Goal: Obtain resource: Obtain resource

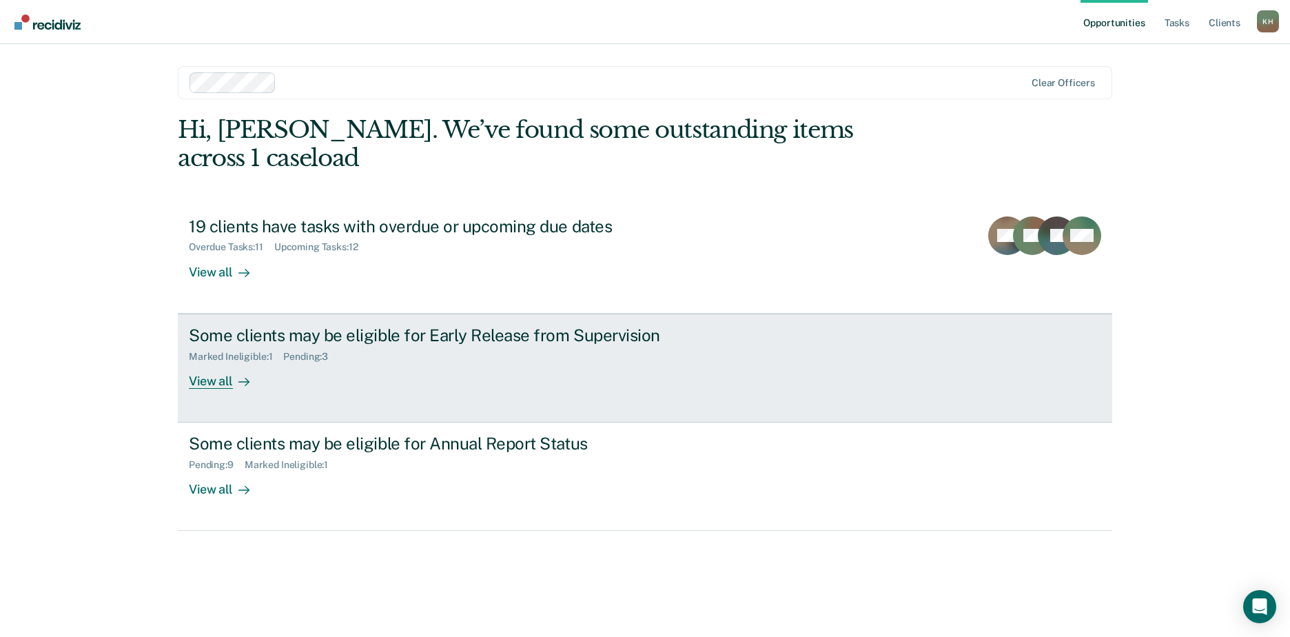
click at [230, 325] on div "Some clients may be eligible for Early Release from Supervision" at bounding box center [431, 335] width 484 height 20
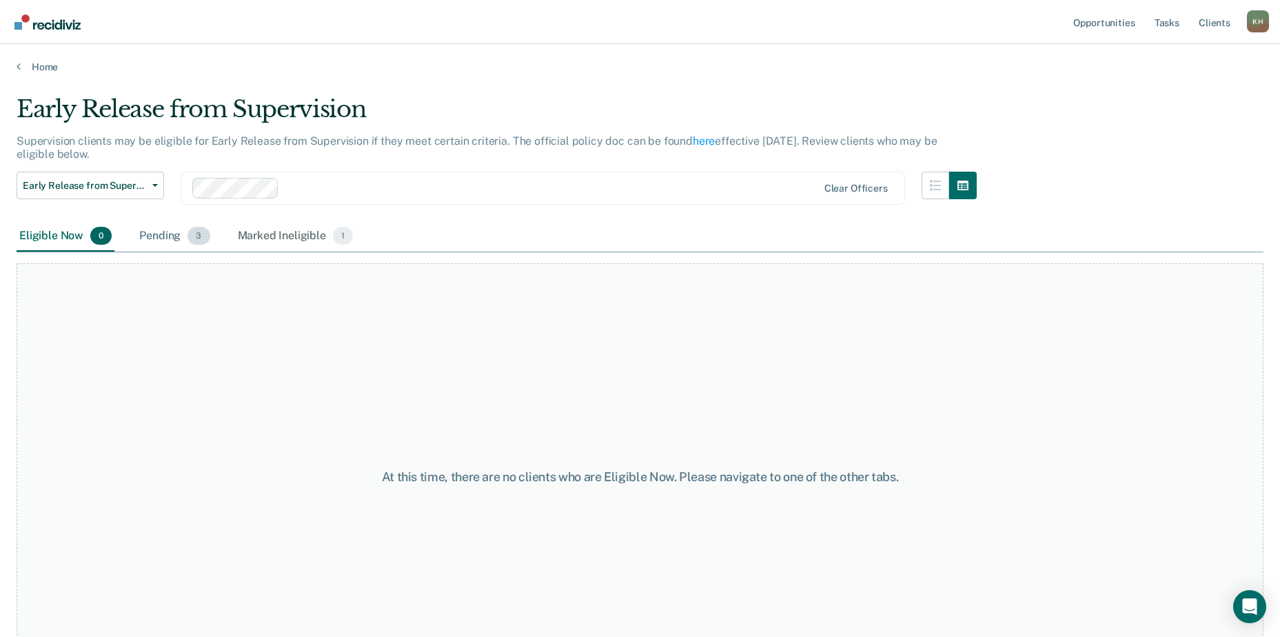
click at [163, 235] on div "Pending 3" at bounding box center [174, 236] width 76 height 30
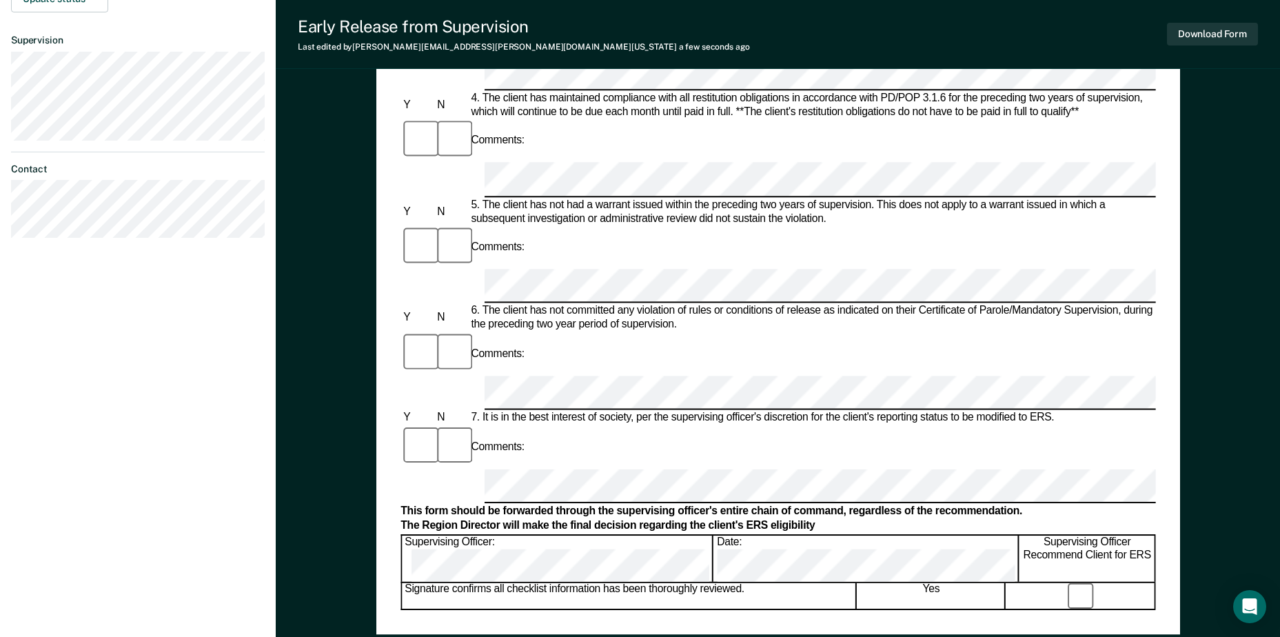
scroll to position [551, 0]
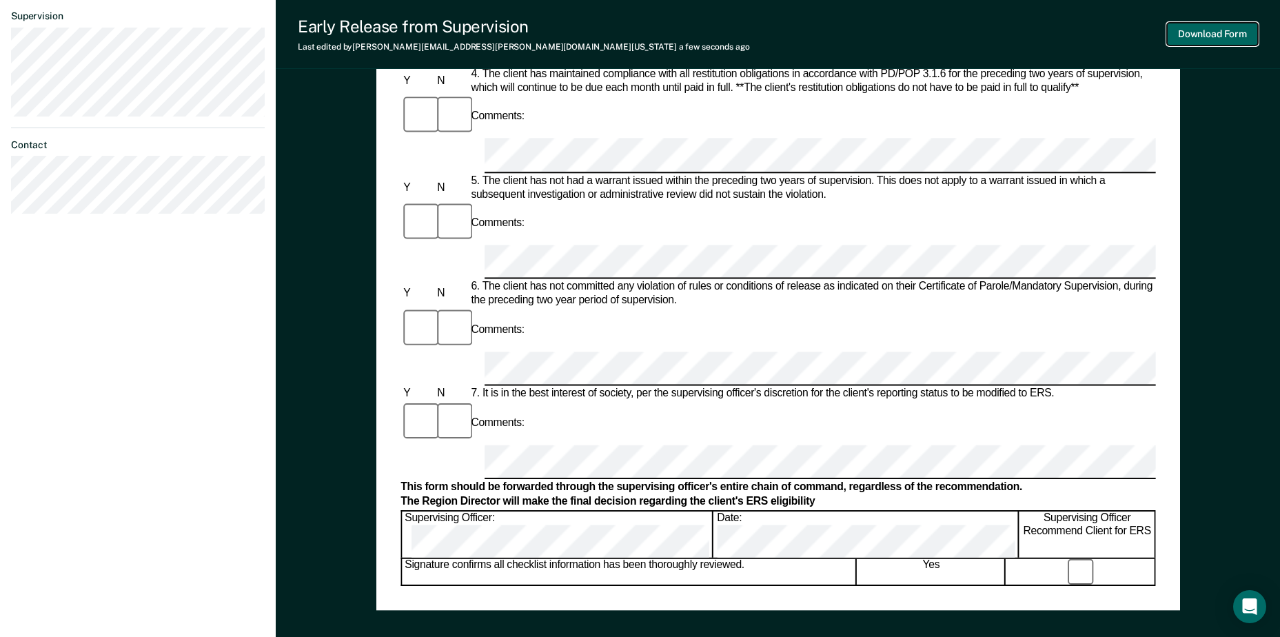
click at [1209, 35] on button "Download Form" at bounding box center [1212, 34] width 91 height 23
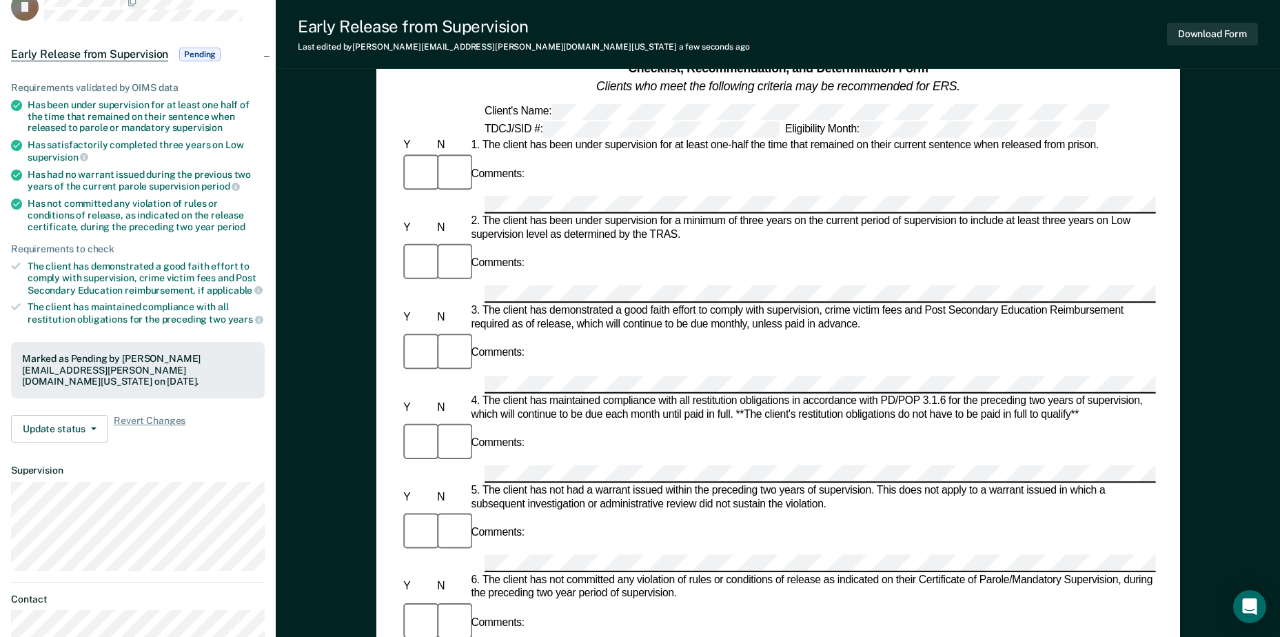
scroll to position [0, 0]
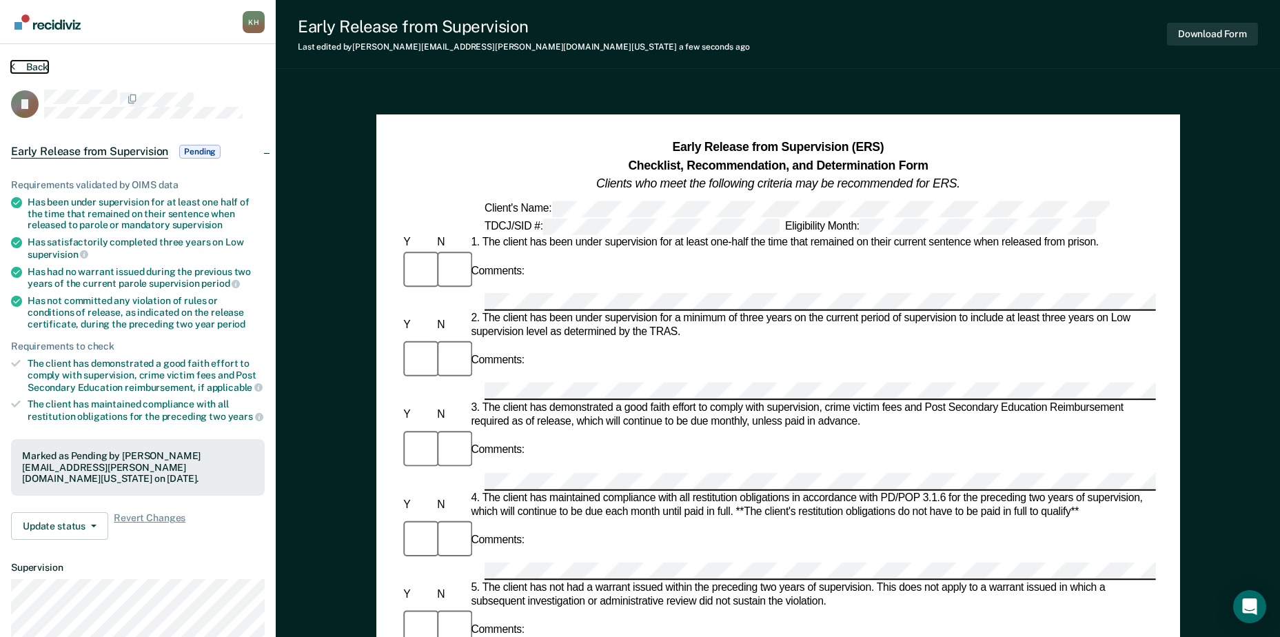
click at [19, 68] on button "Back" at bounding box center [29, 67] width 37 height 12
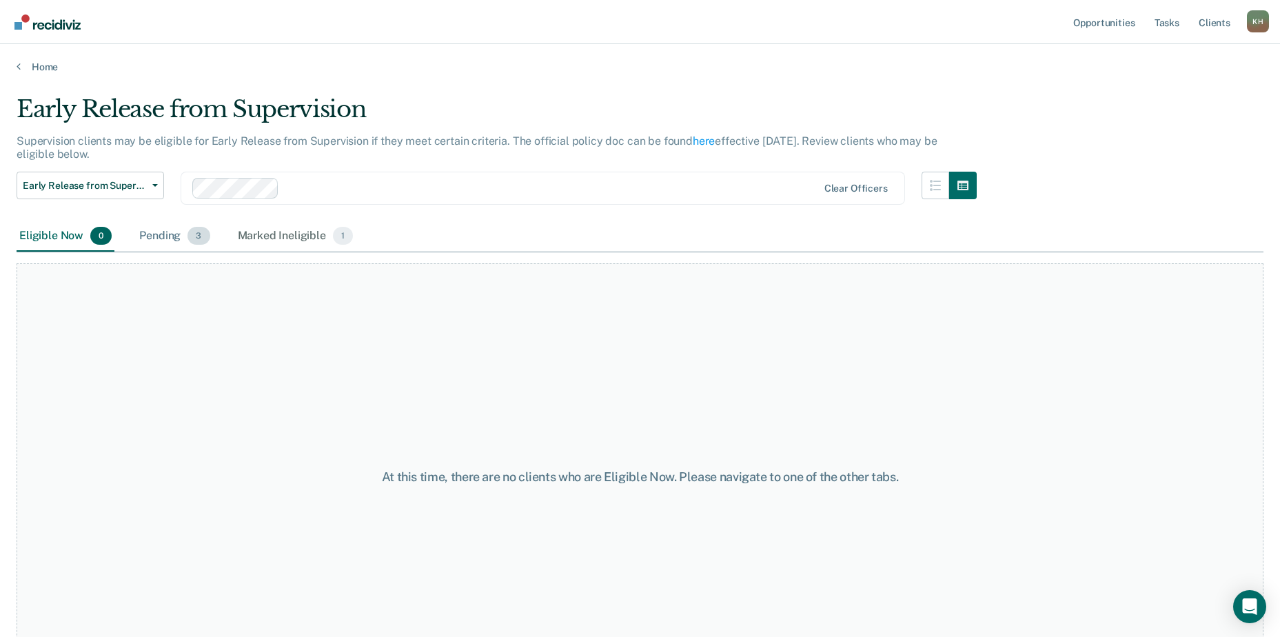
click at [163, 237] on div "Pending 3" at bounding box center [174, 236] width 76 height 30
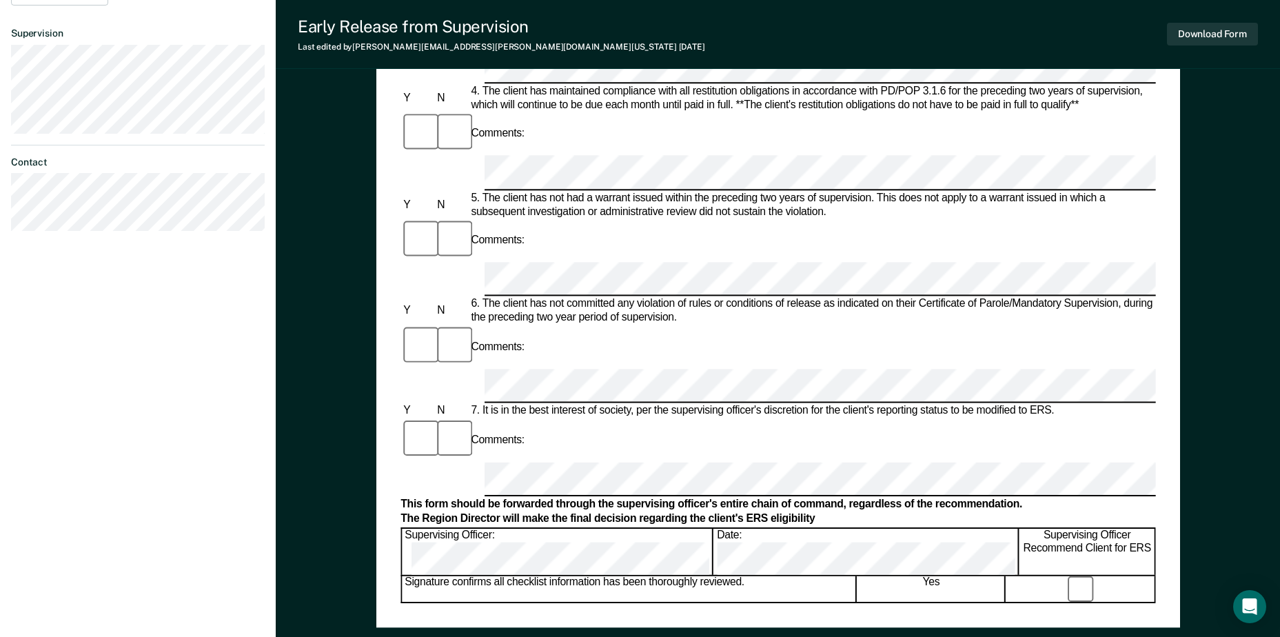
scroll to position [551, 0]
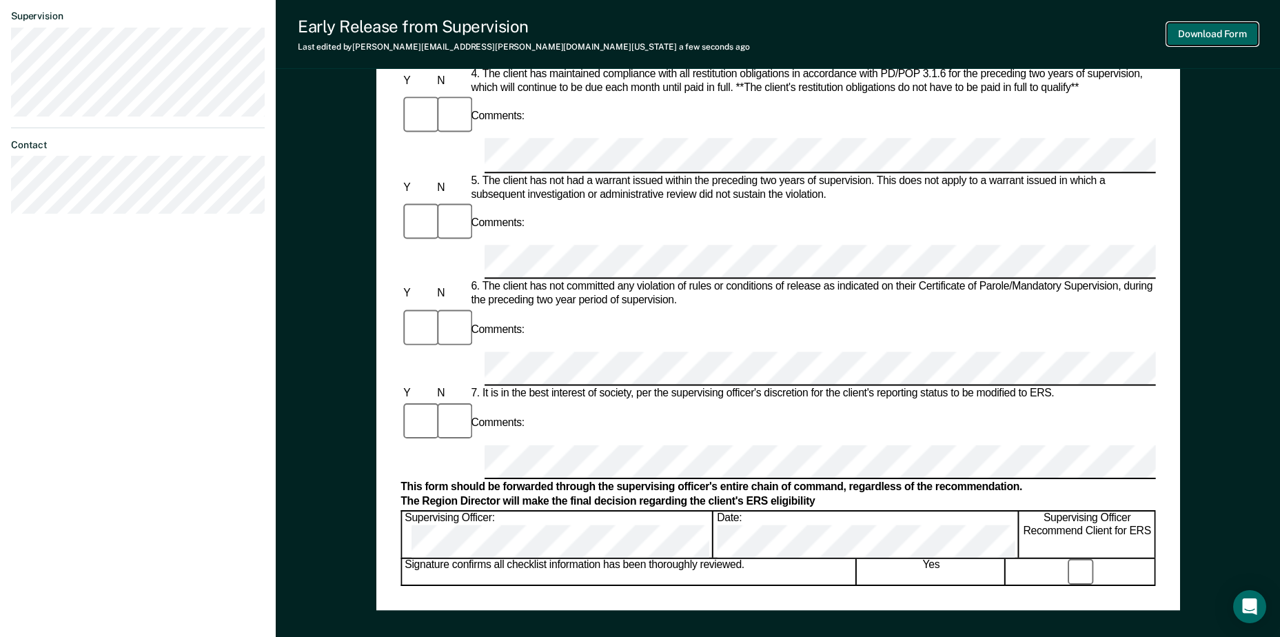
click at [1215, 37] on button "Download Form" at bounding box center [1212, 34] width 91 height 23
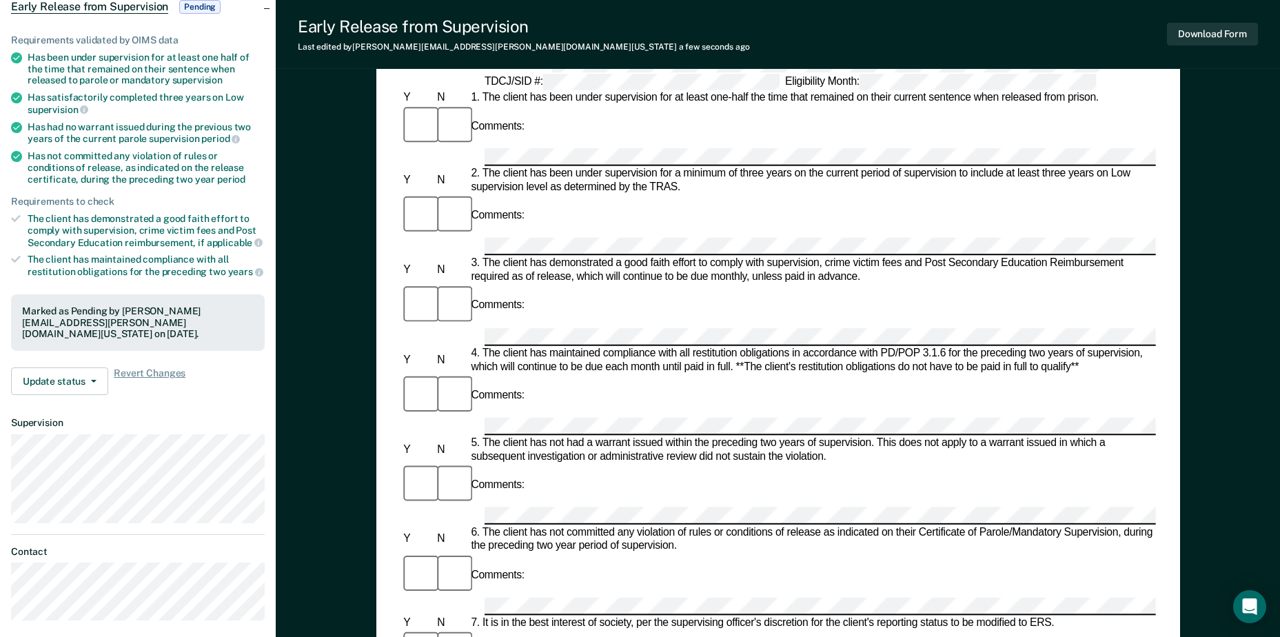
scroll to position [0, 0]
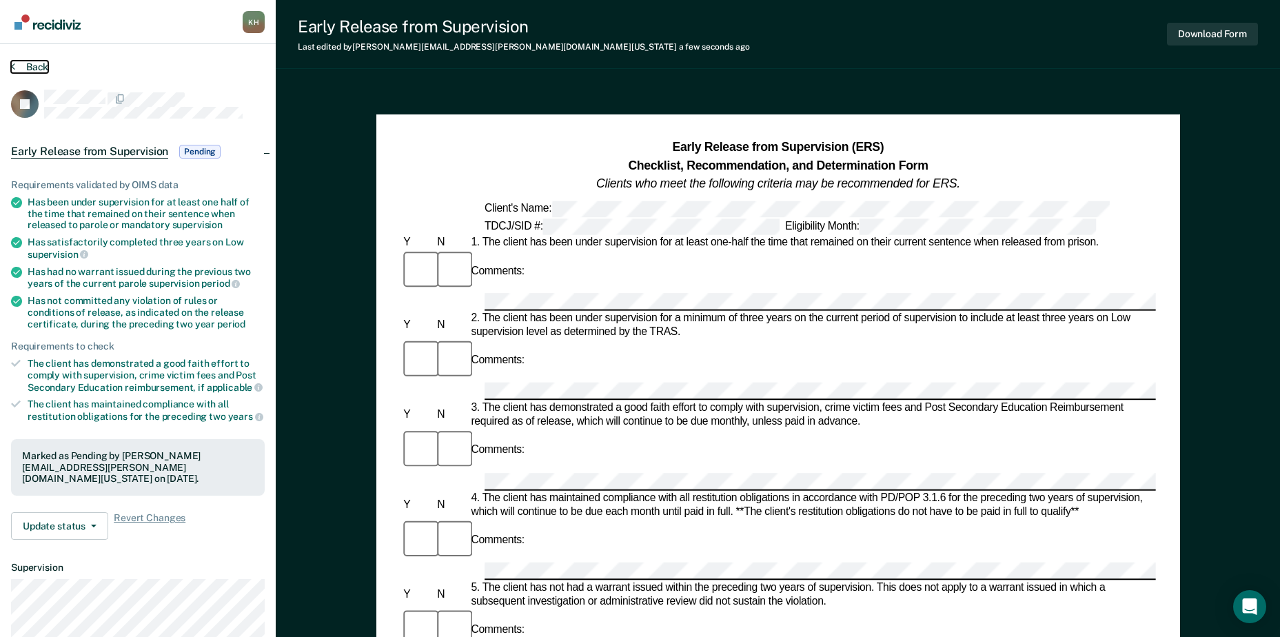
click at [37, 62] on button "Back" at bounding box center [29, 67] width 37 height 12
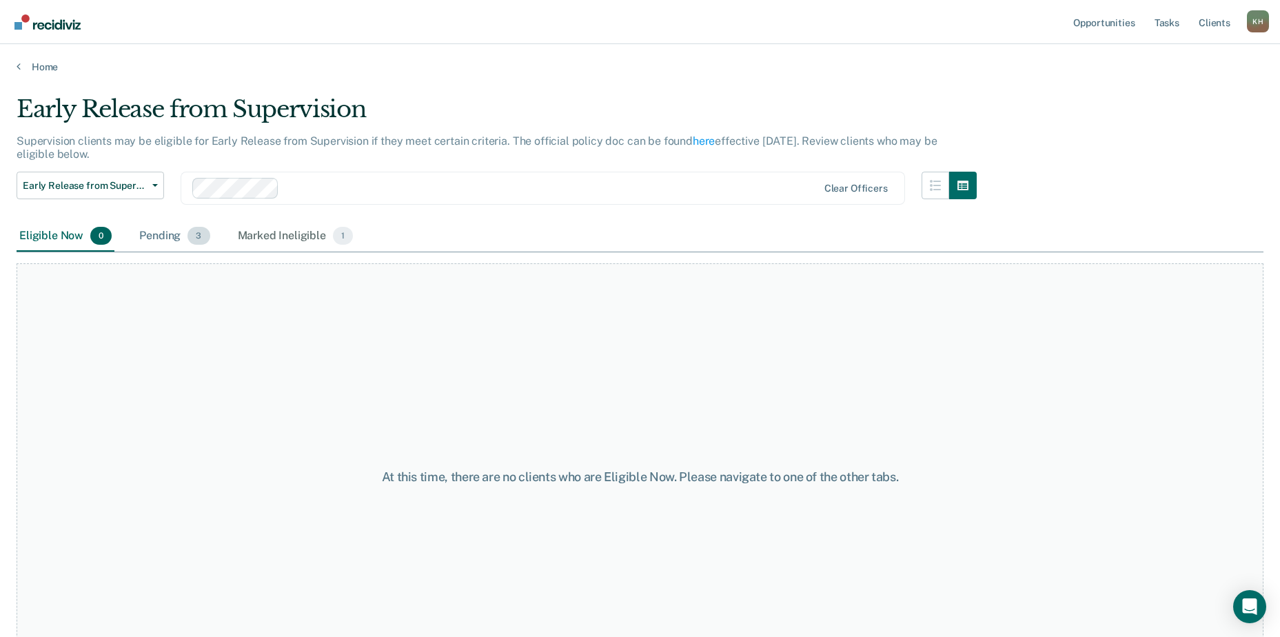
click at [174, 228] on div "Pending 3" at bounding box center [174, 236] width 76 height 30
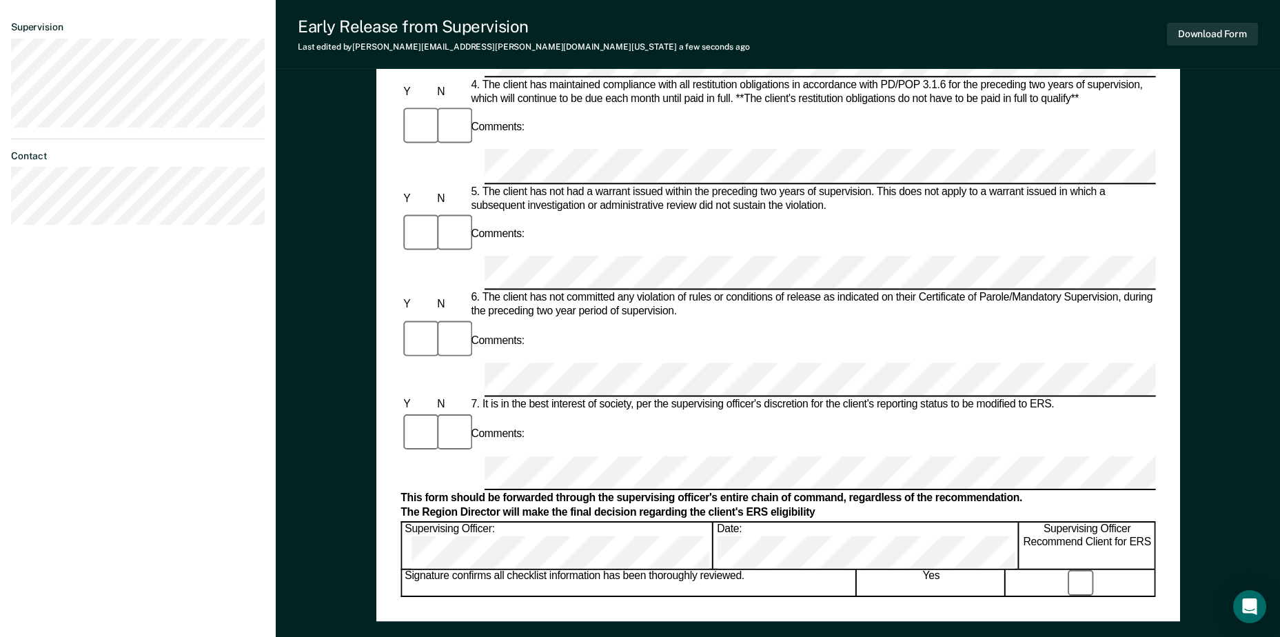
scroll to position [620, 0]
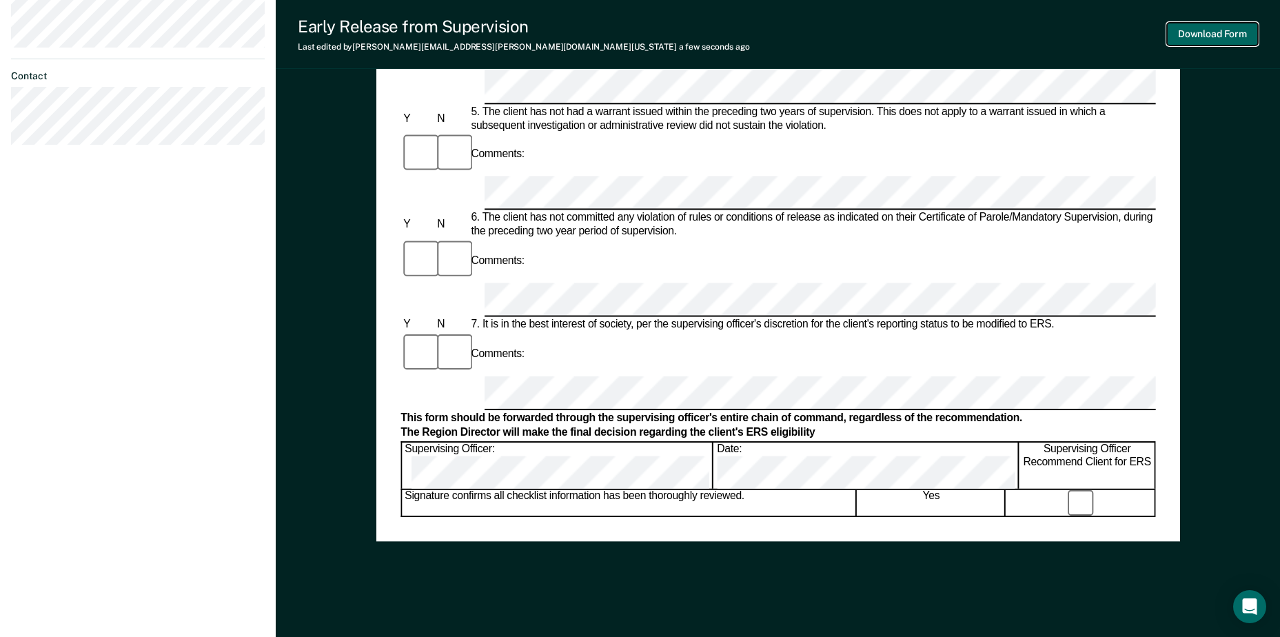
click at [1228, 33] on button "Download Form" at bounding box center [1212, 34] width 91 height 23
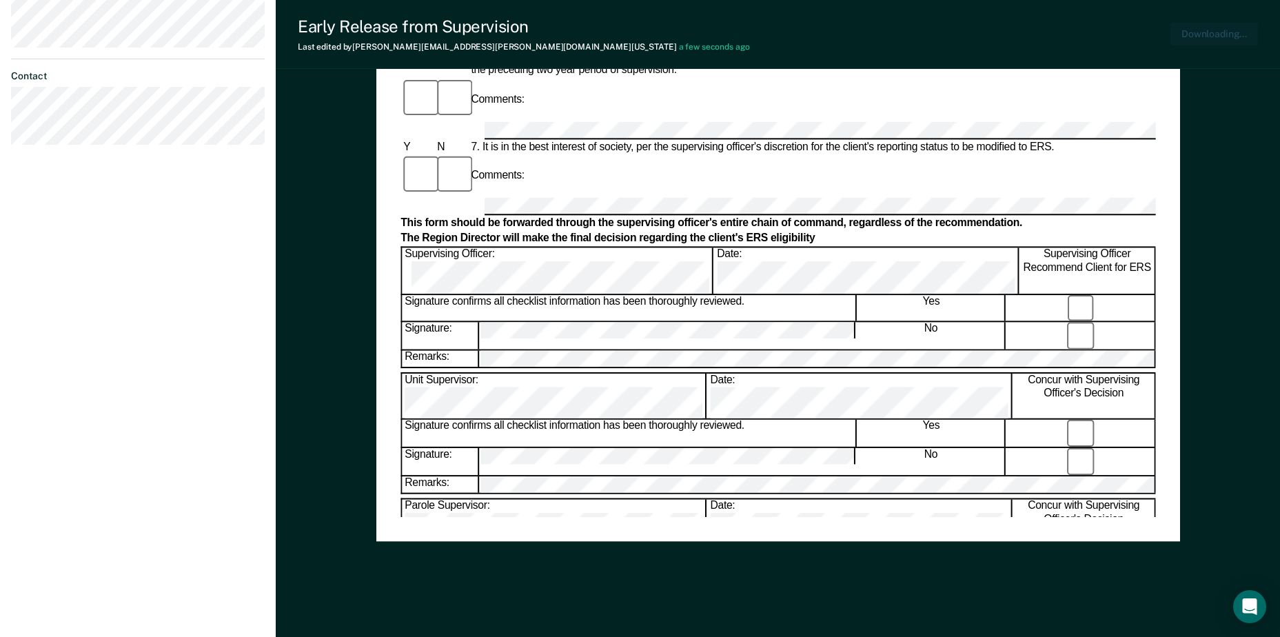
scroll to position [0, 0]
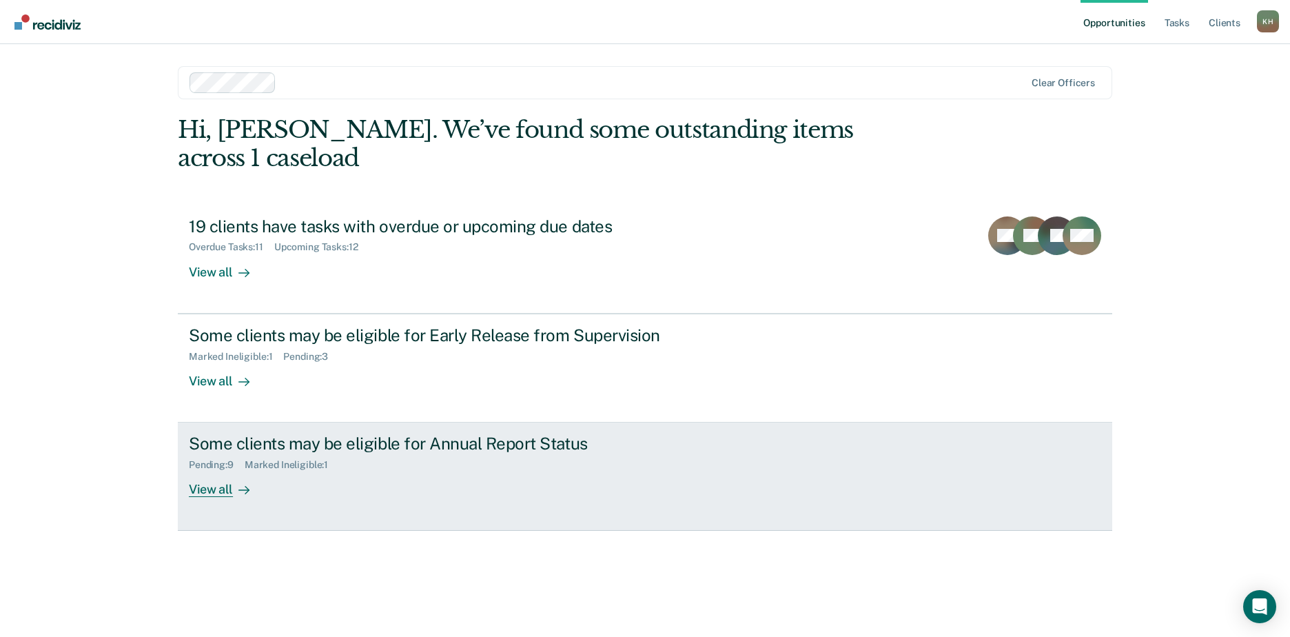
click at [446, 433] on div "Some clients may be eligible for Annual Report Status" at bounding box center [431, 443] width 484 height 20
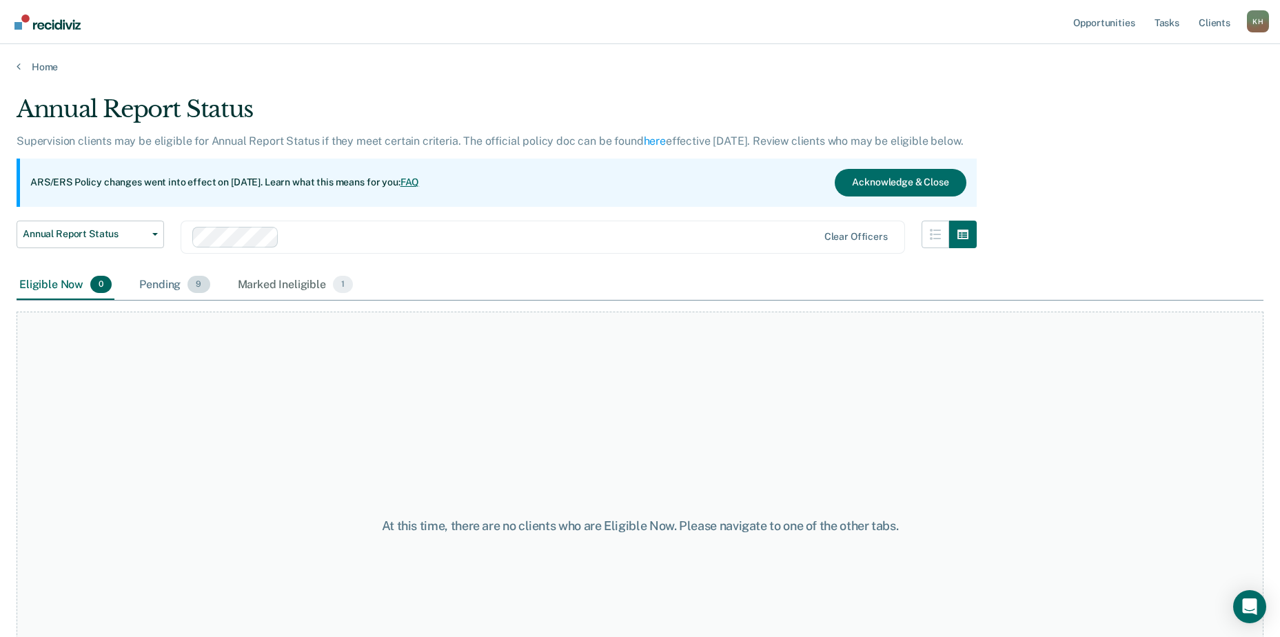
click at [168, 285] on div "Pending 9" at bounding box center [174, 285] width 76 height 30
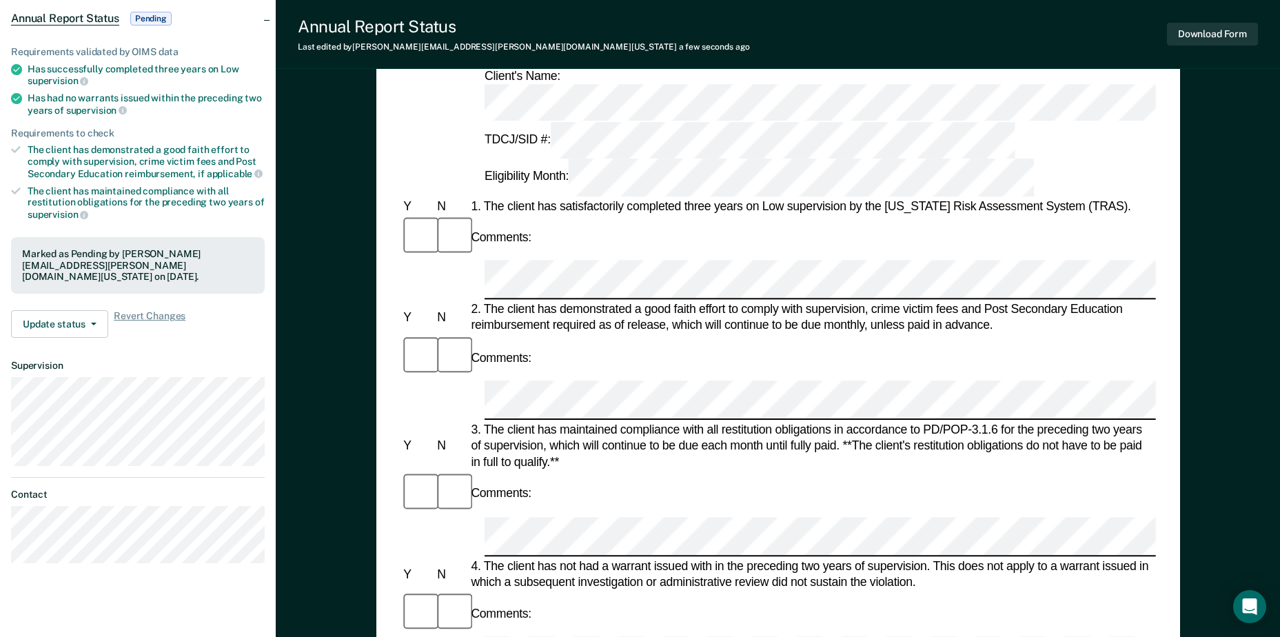
scroll to position [12, 0]
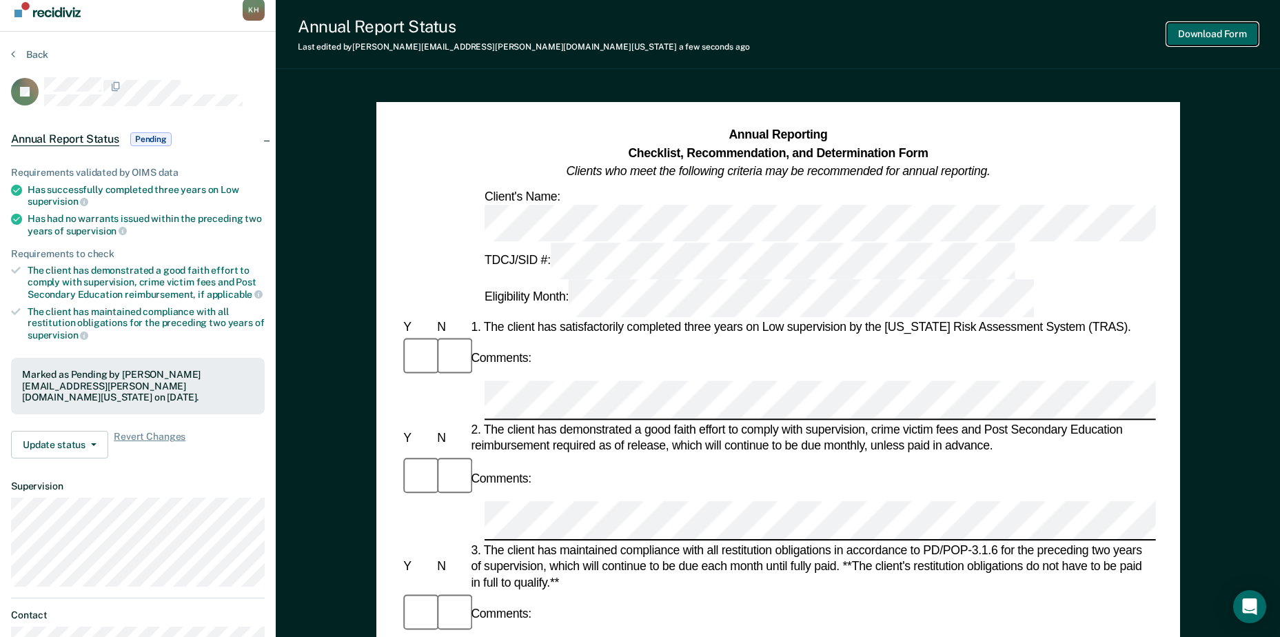
click at [1204, 30] on button "Download Form" at bounding box center [1212, 34] width 91 height 23
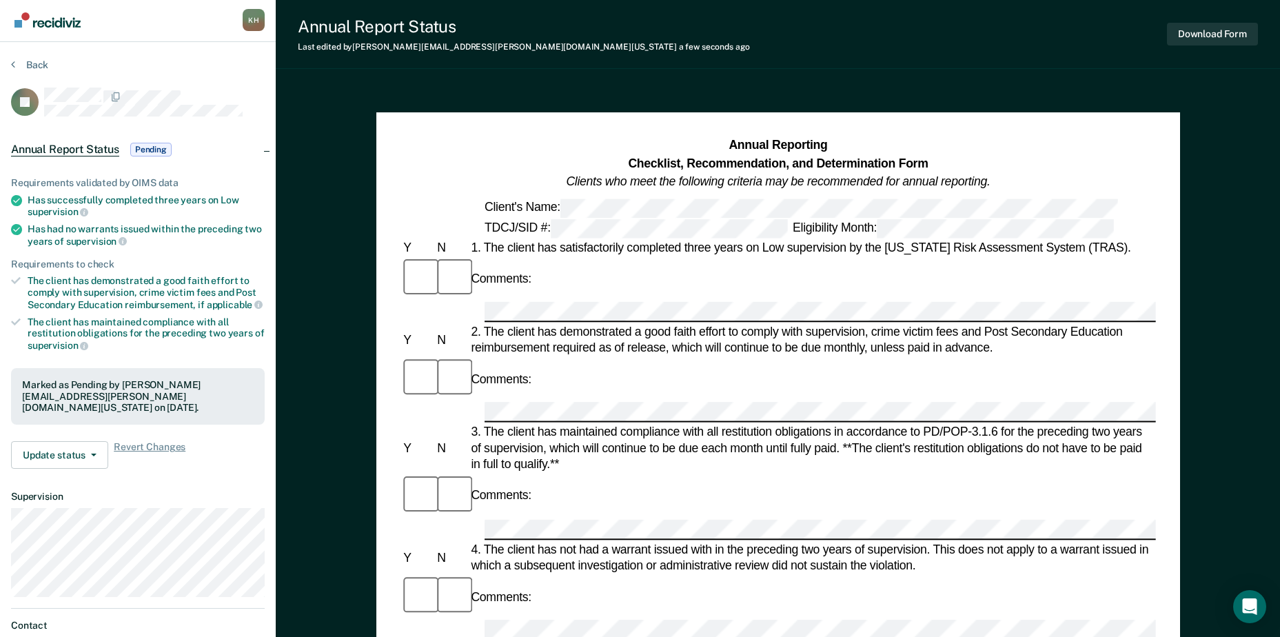
scroll to position [0, 0]
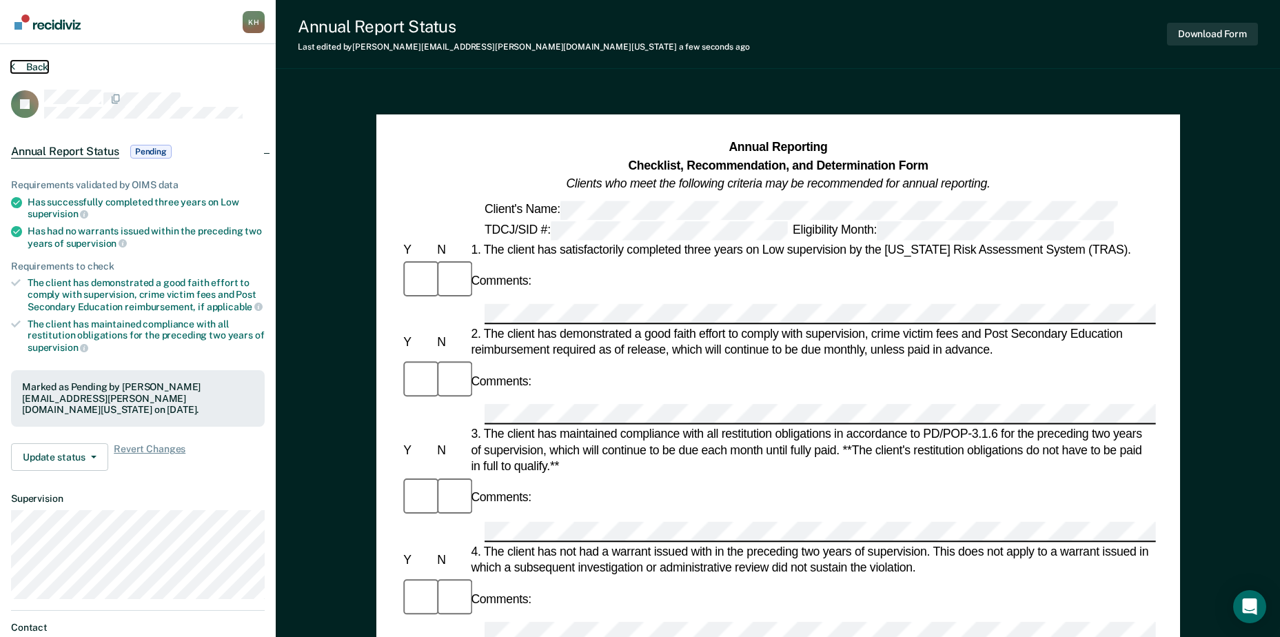
click at [21, 66] on button "Back" at bounding box center [29, 67] width 37 height 12
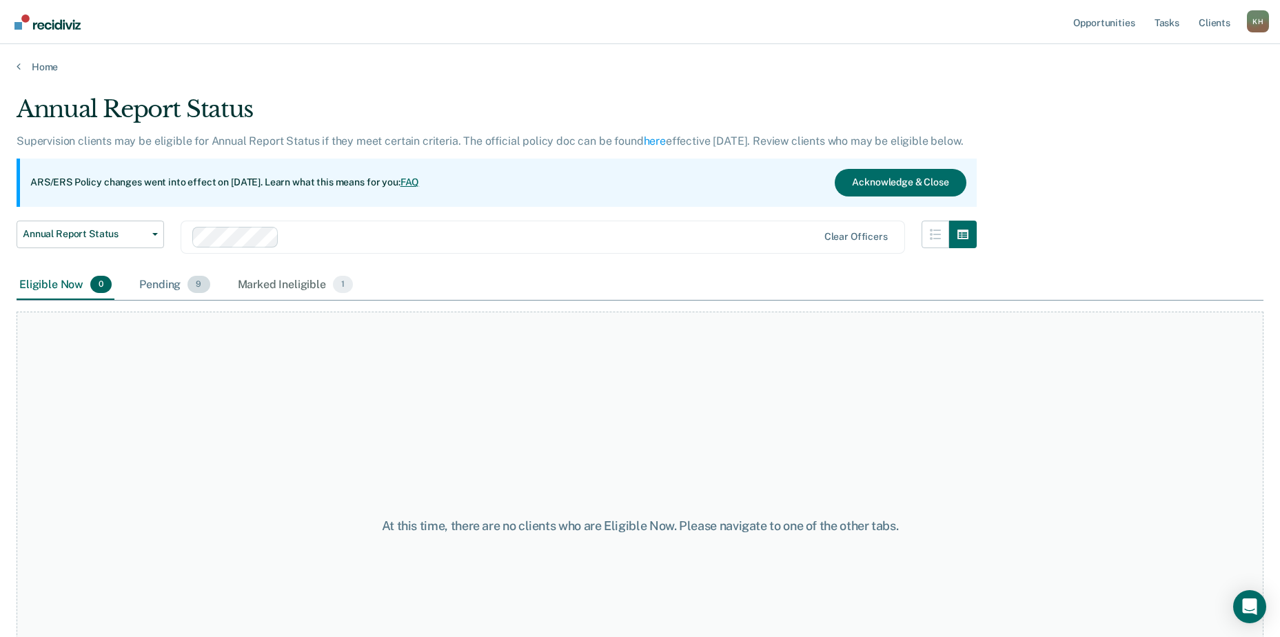
click at [158, 287] on div "Pending 9" at bounding box center [174, 285] width 76 height 30
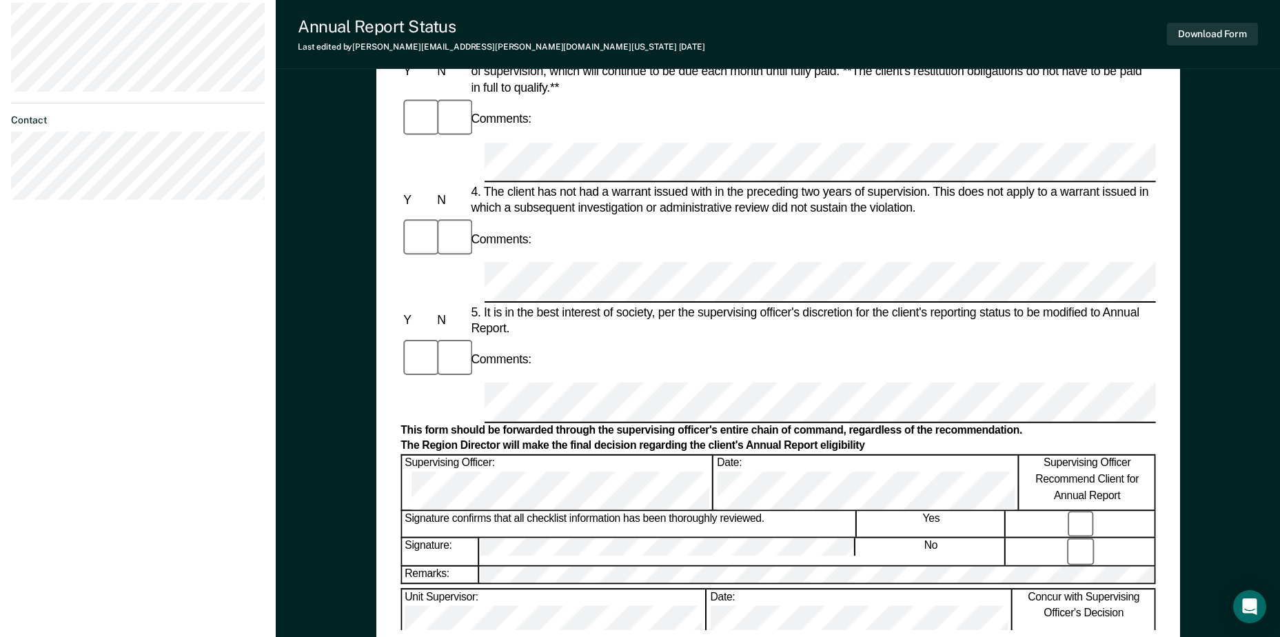
scroll to position [551, 0]
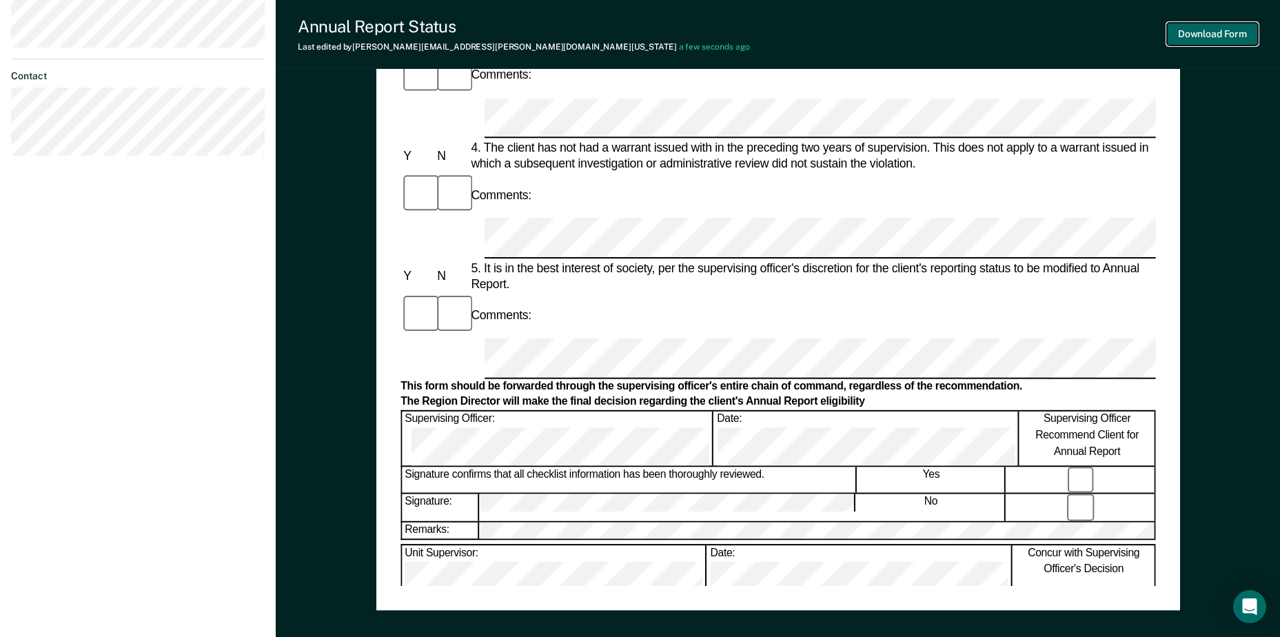
click at [1202, 32] on button "Download Form" at bounding box center [1212, 34] width 91 height 23
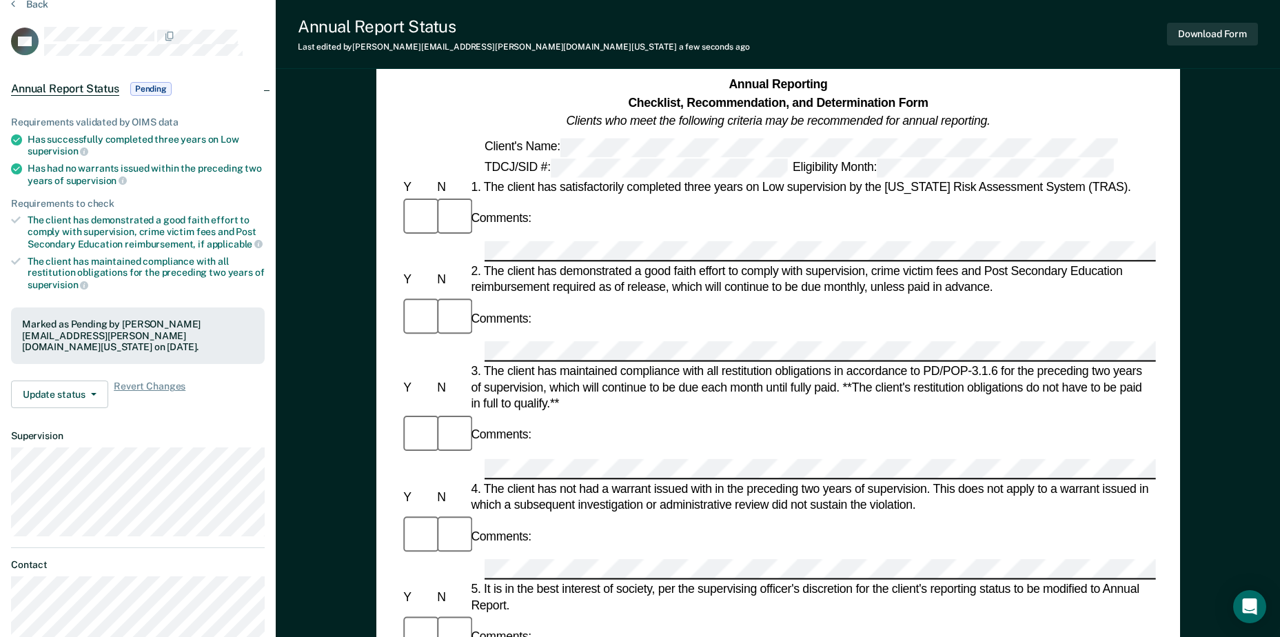
scroll to position [0, 0]
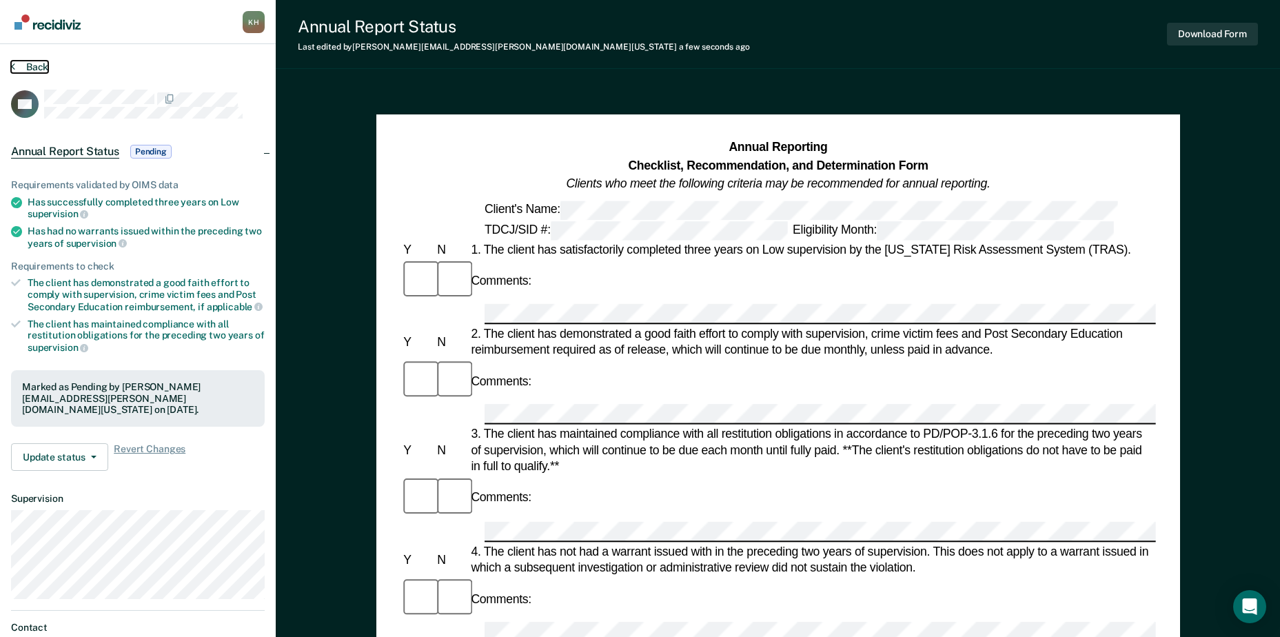
click at [29, 68] on button "Back" at bounding box center [29, 67] width 37 height 12
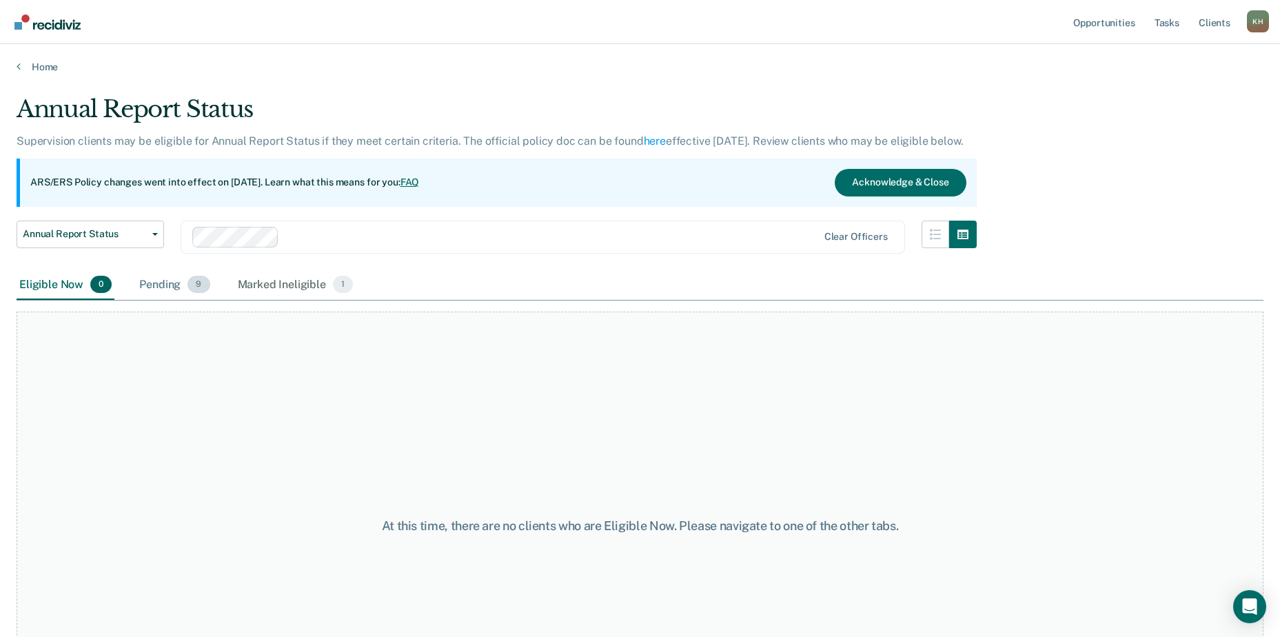
click at [181, 284] on div "Pending 9" at bounding box center [174, 285] width 76 height 30
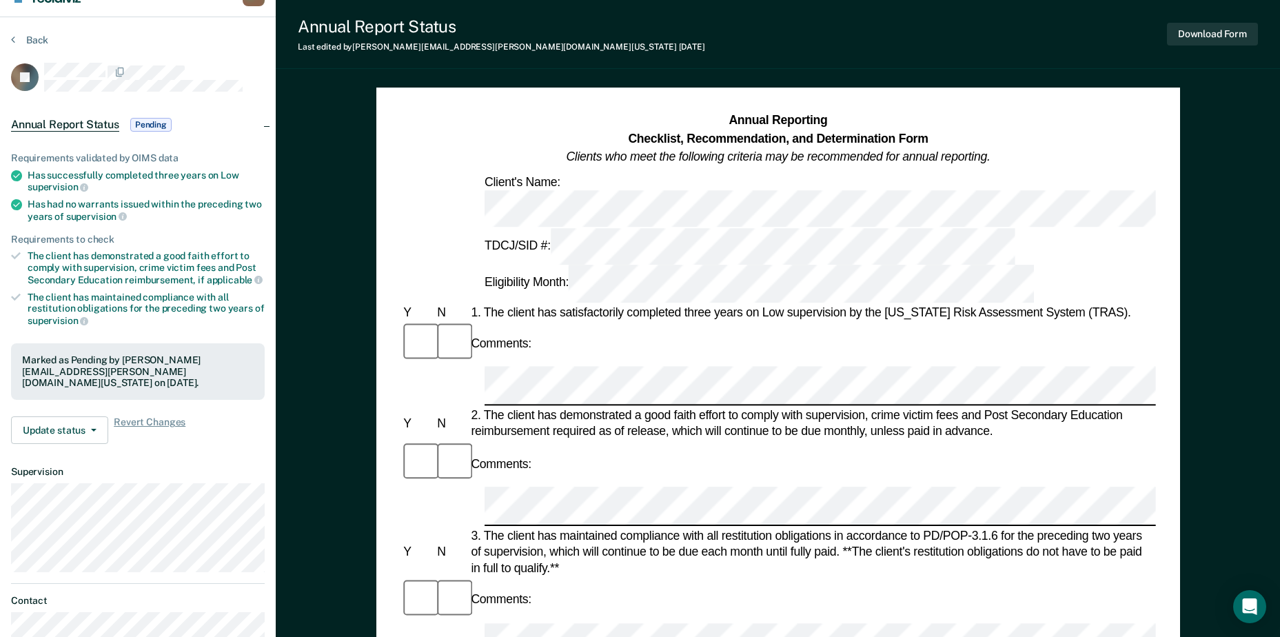
scroll to position [551, 0]
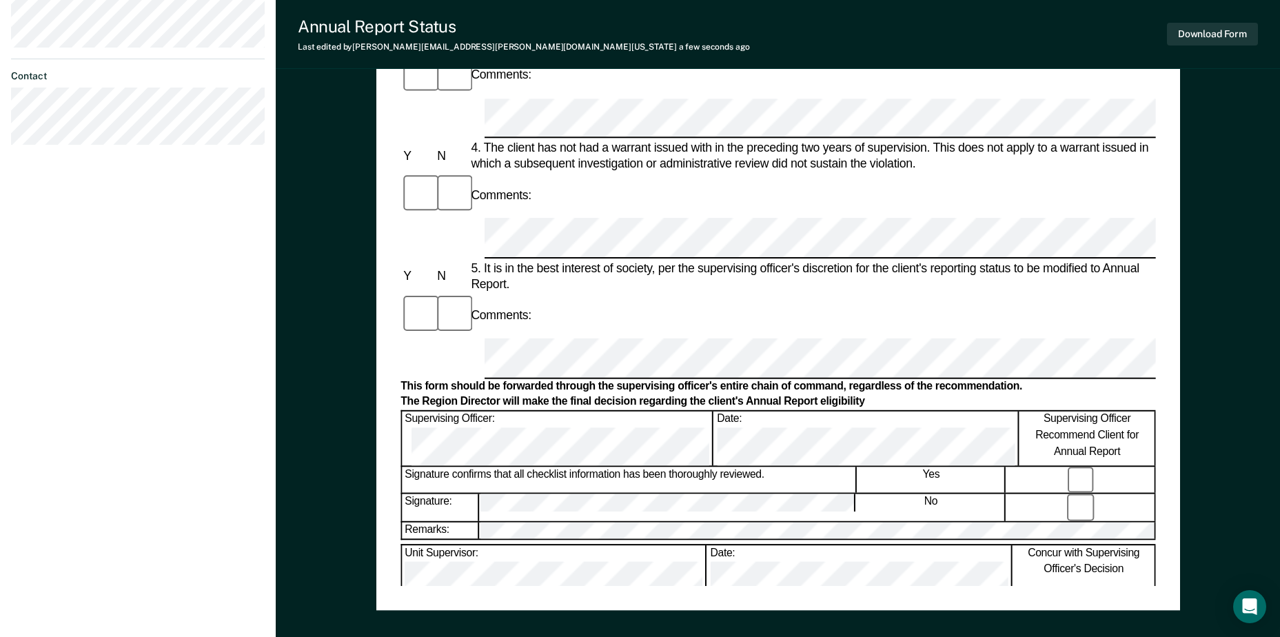
click at [304, 137] on div "Annual Reporting Checklist, Recommendation, and Determination Form Clients who …" at bounding box center [778, 126] width 1004 height 1184
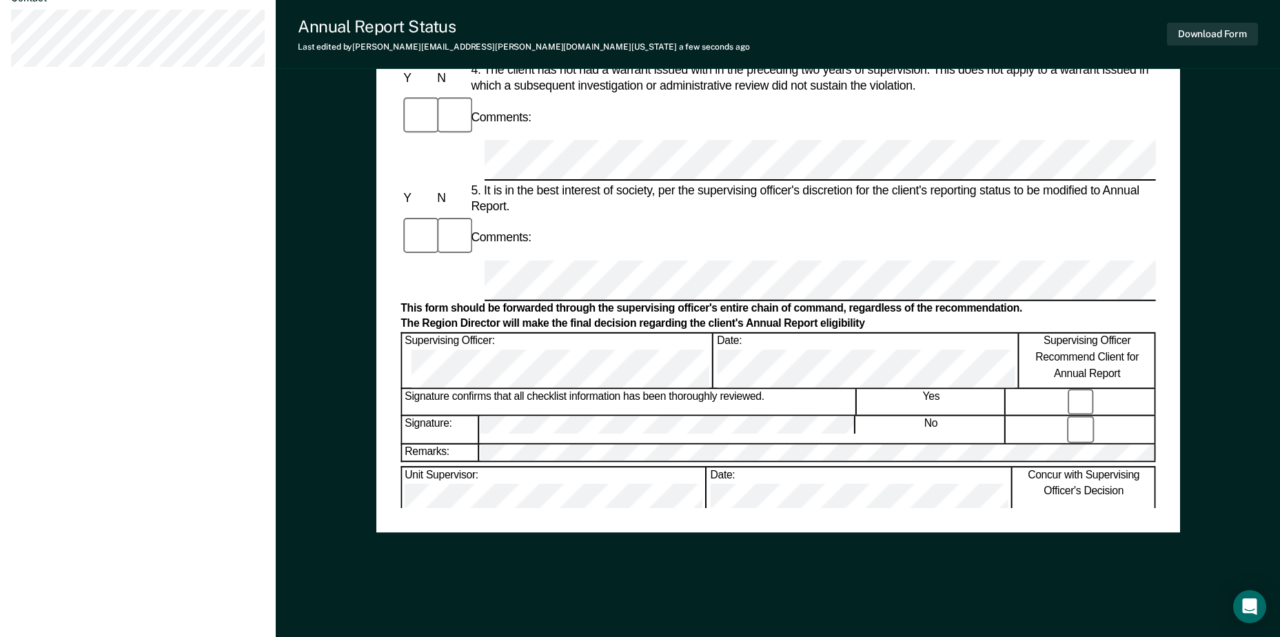
scroll to position [633, 0]
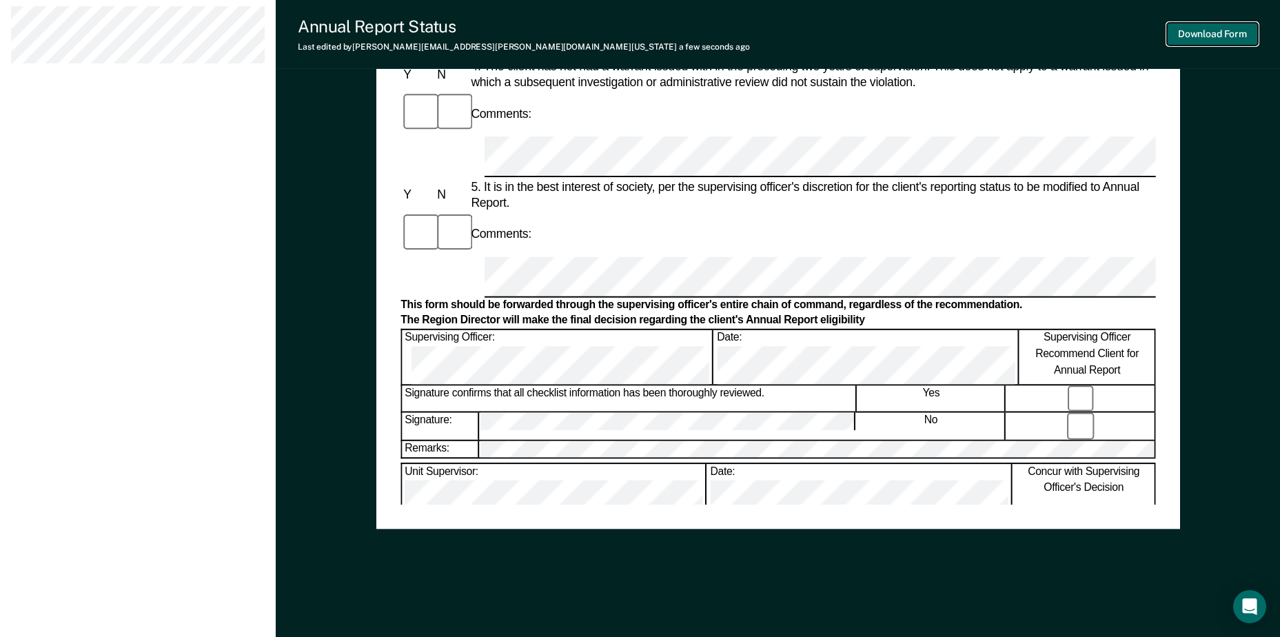
click at [1220, 40] on button "Download Form" at bounding box center [1212, 34] width 91 height 23
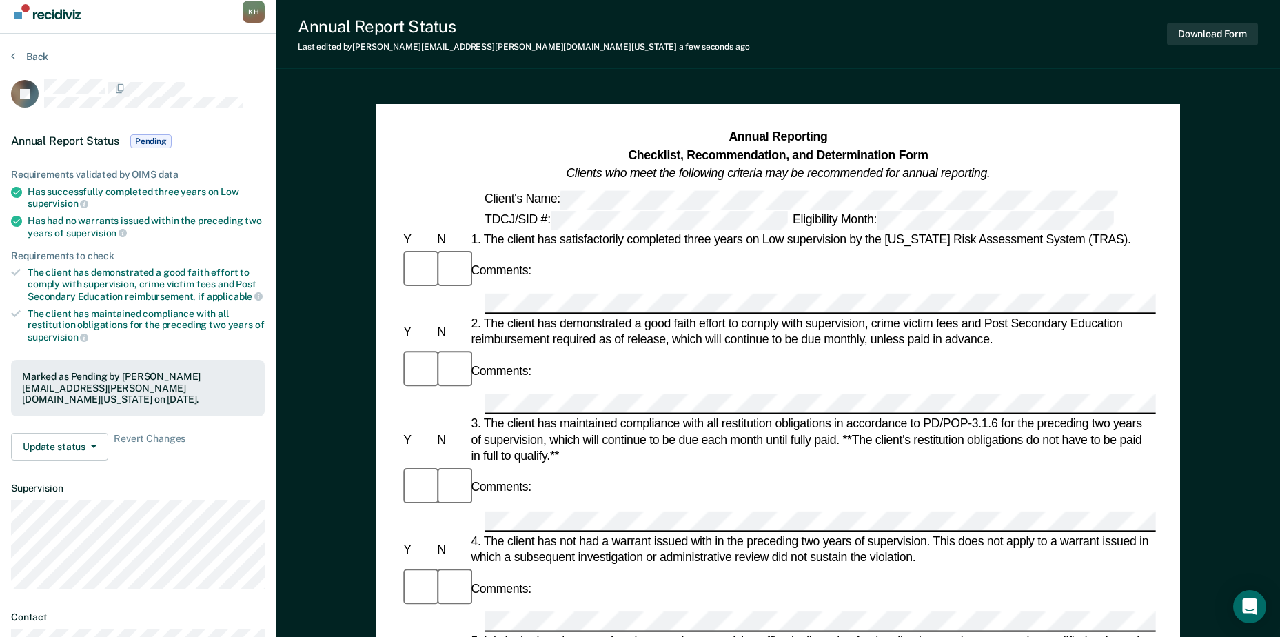
scroll to position [0, 0]
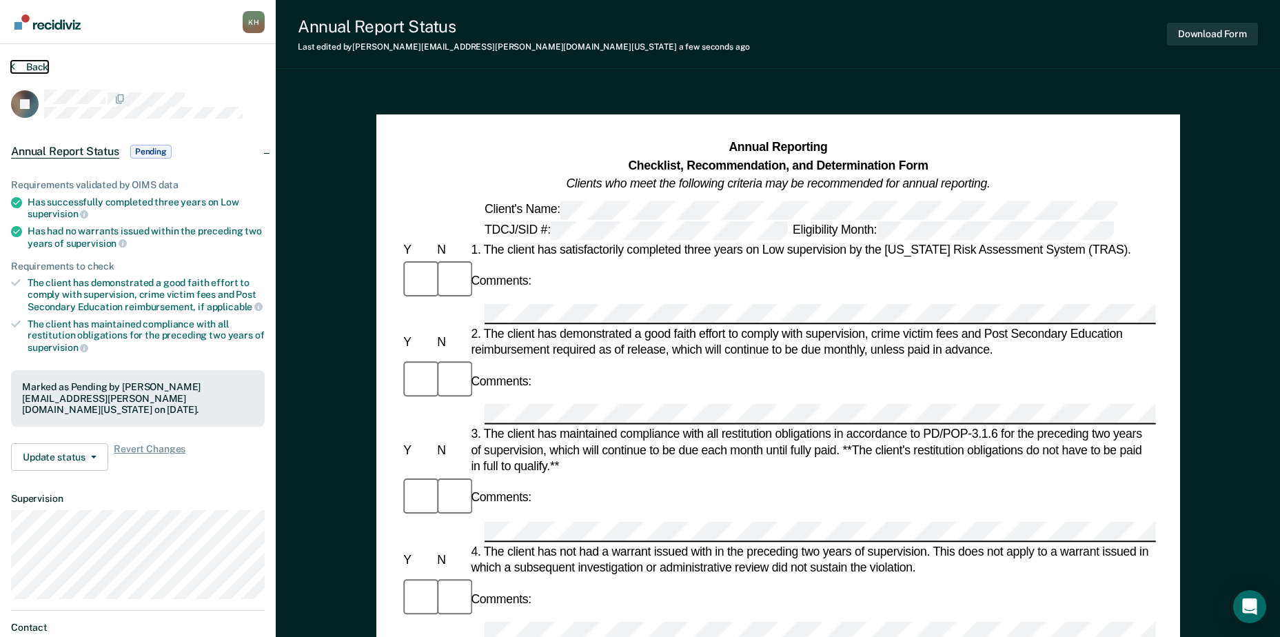
click at [44, 69] on button "Back" at bounding box center [29, 67] width 37 height 12
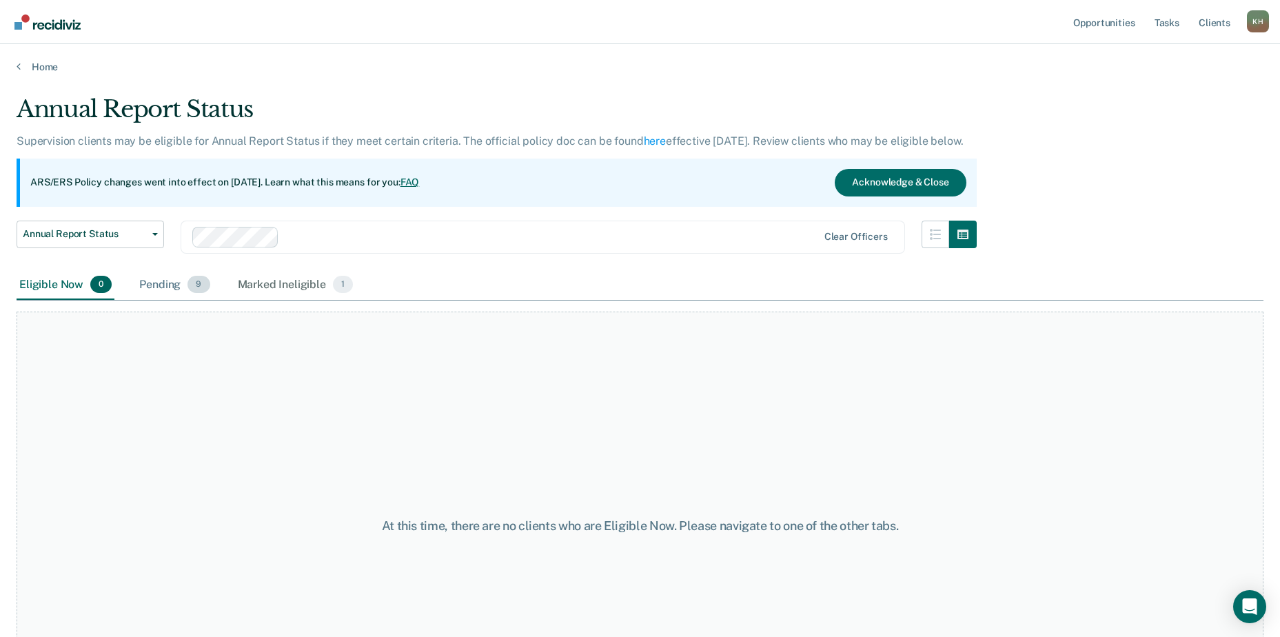
click at [143, 284] on div "Pending 9" at bounding box center [174, 285] width 76 height 30
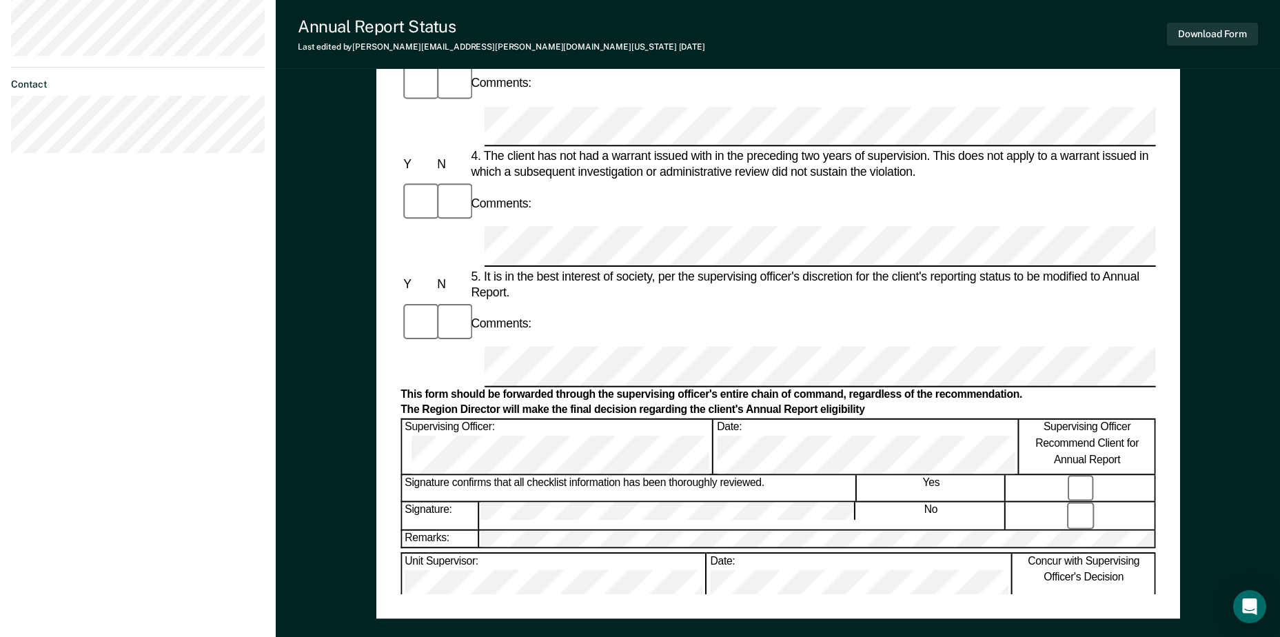
scroll to position [551, 0]
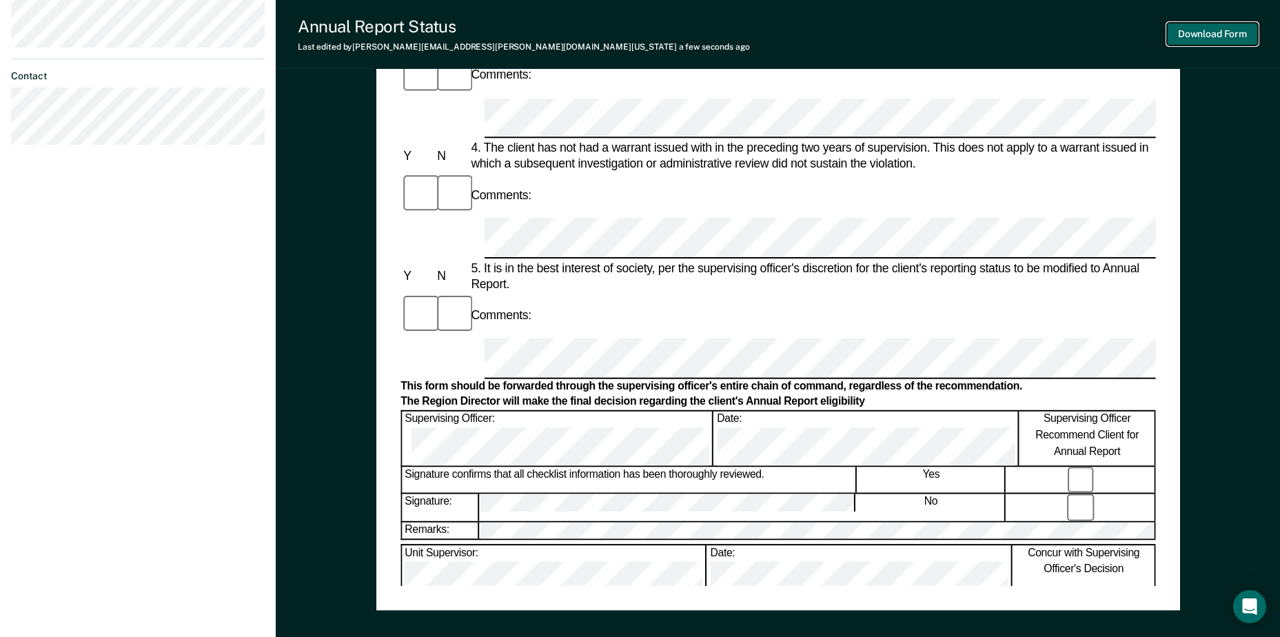
click at [1213, 34] on button "Download Form" at bounding box center [1212, 34] width 91 height 23
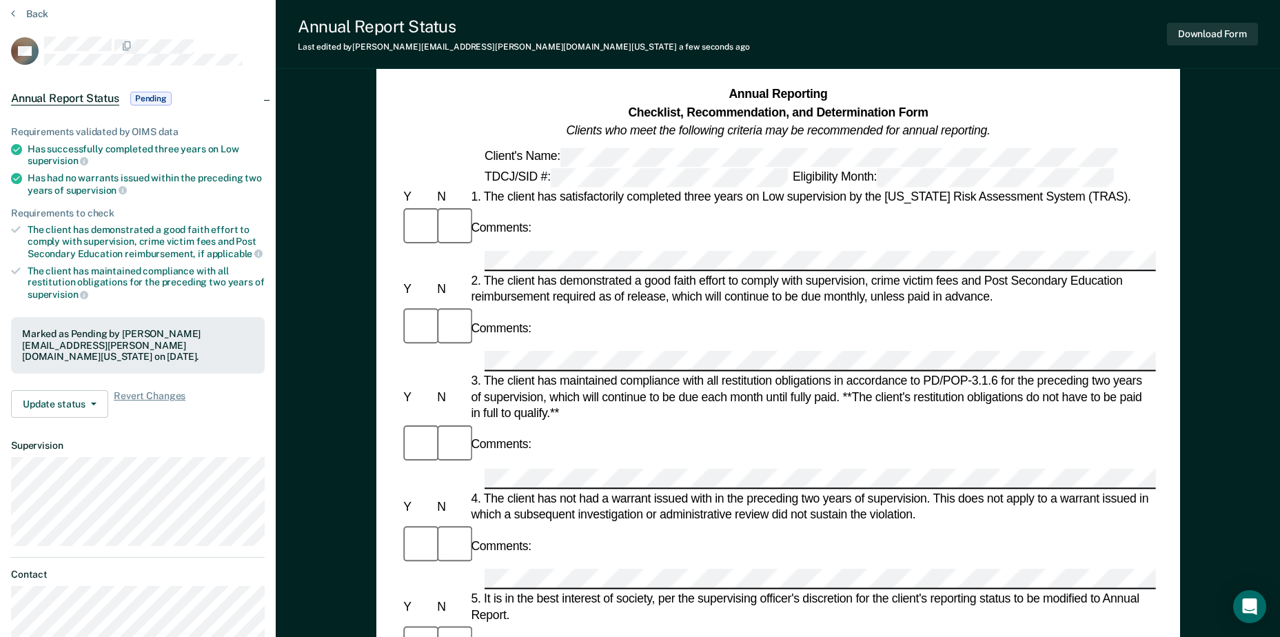
scroll to position [0, 0]
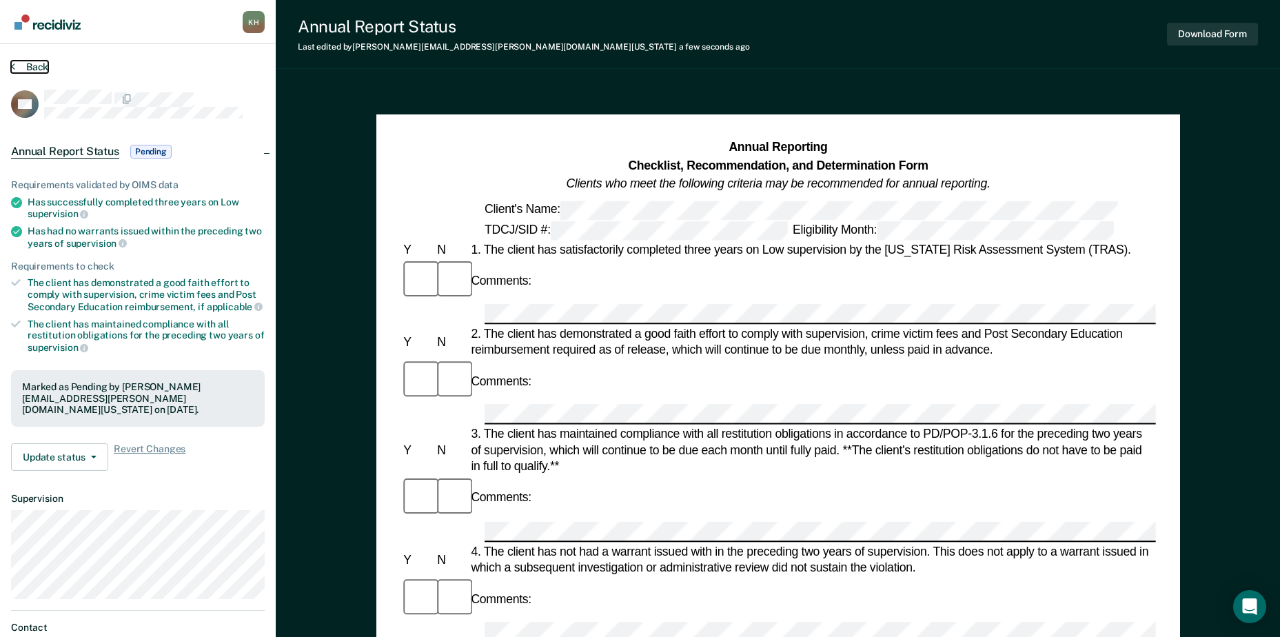
click at [41, 69] on button "Back" at bounding box center [29, 67] width 37 height 12
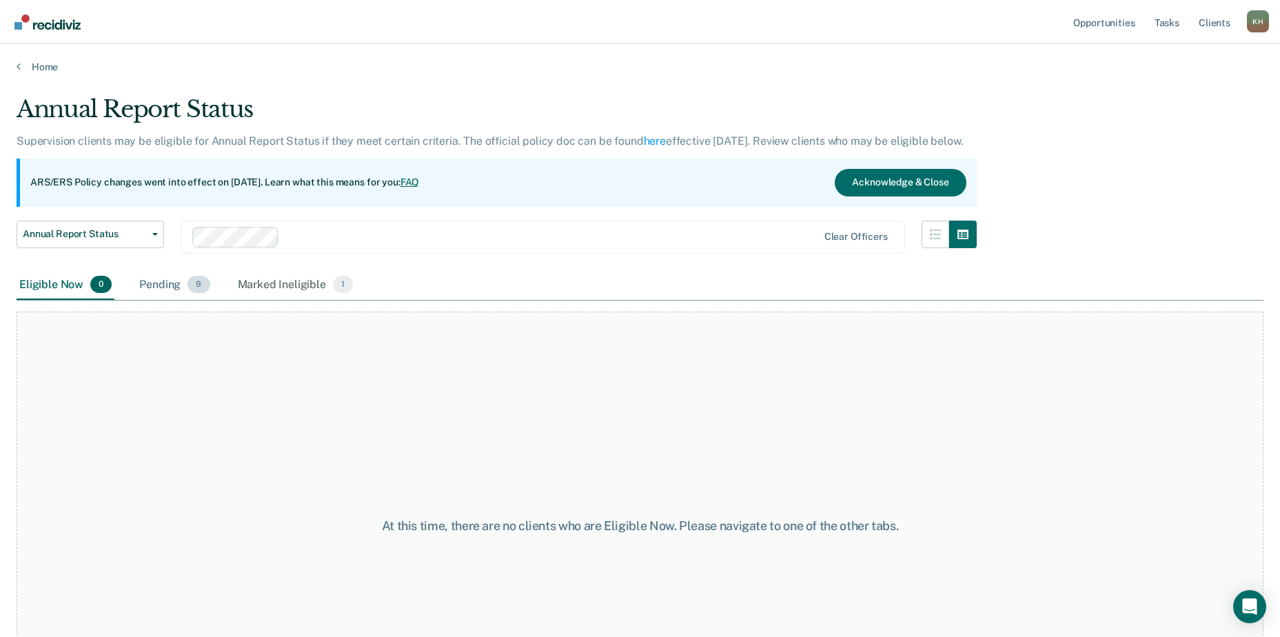
drag, startPoint x: 189, startPoint y: 288, endPoint x: 174, endPoint y: 289, distance: 15.9
click at [189, 288] on span "9" at bounding box center [198, 285] width 22 height 18
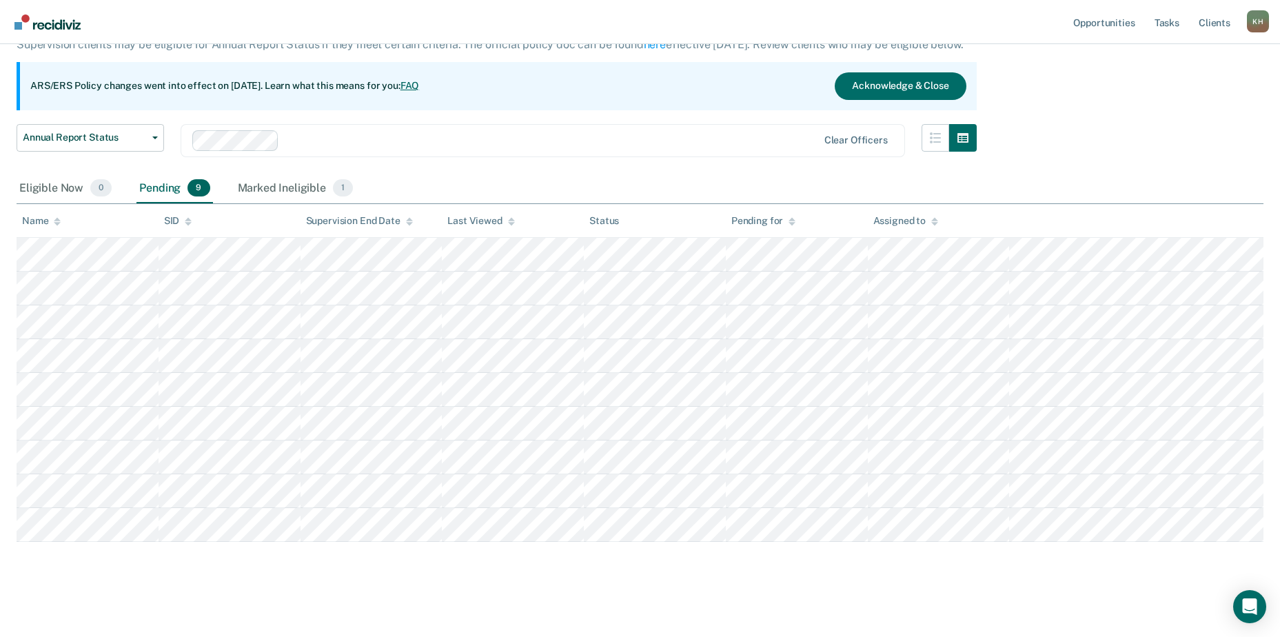
scroll to position [101, 0]
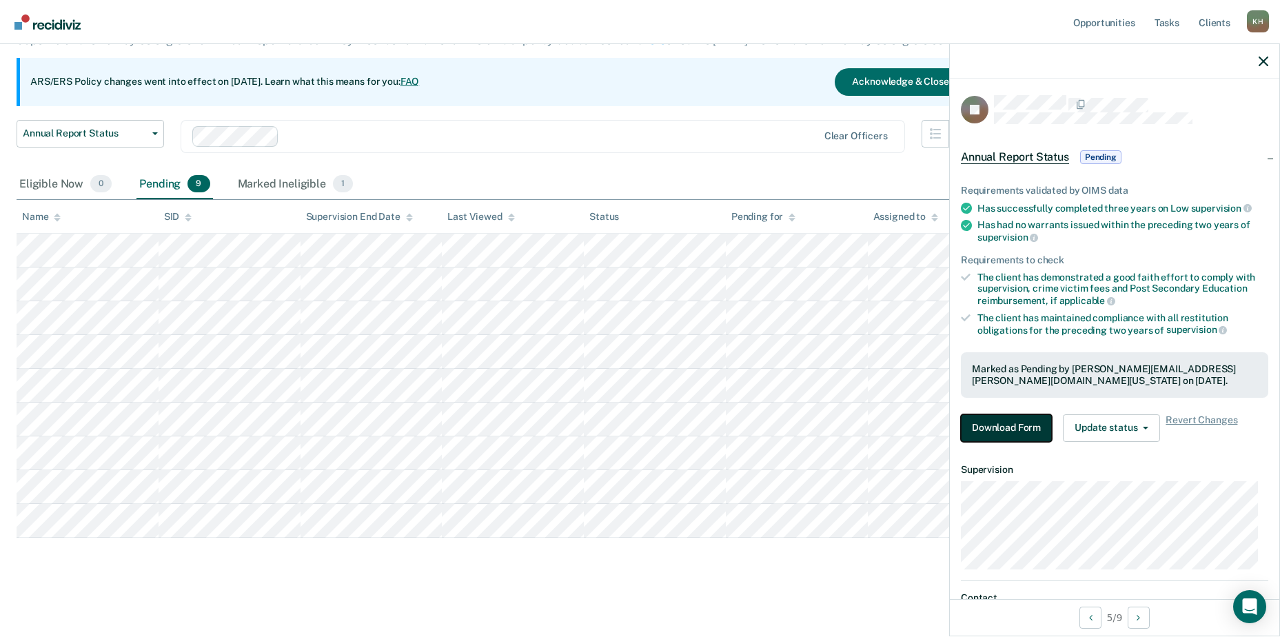
click at [1013, 438] on button "Download Form" at bounding box center [1006, 428] width 91 height 28
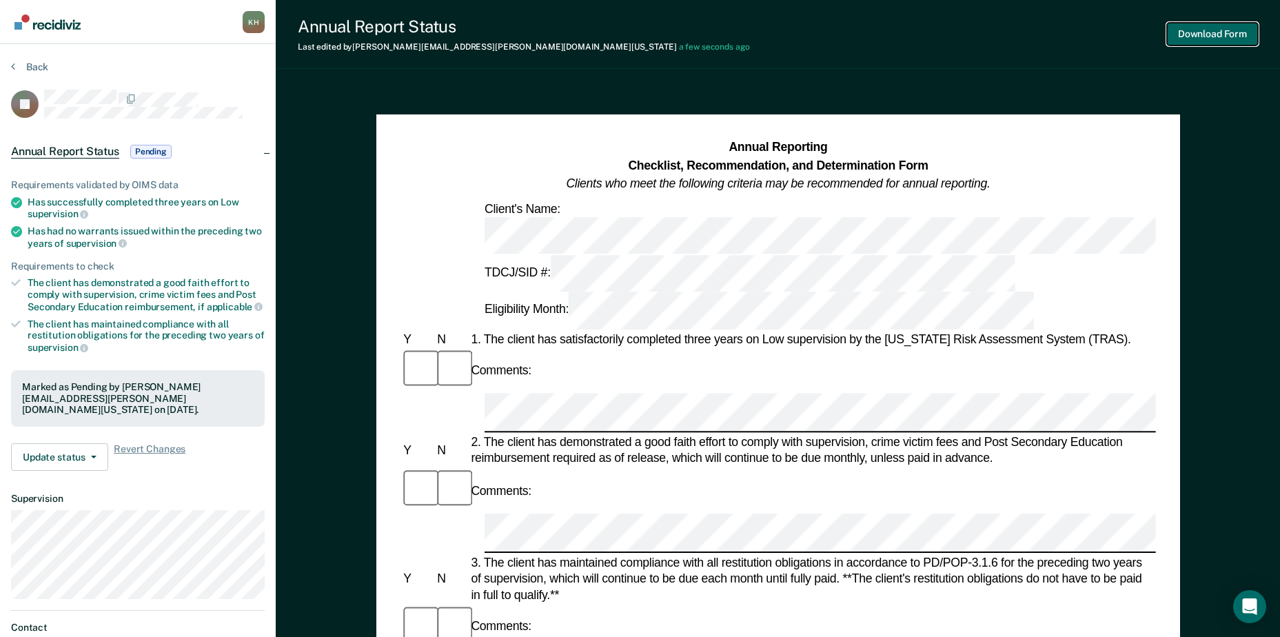
click at [1194, 30] on button "Download Form" at bounding box center [1212, 34] width 91 height 23
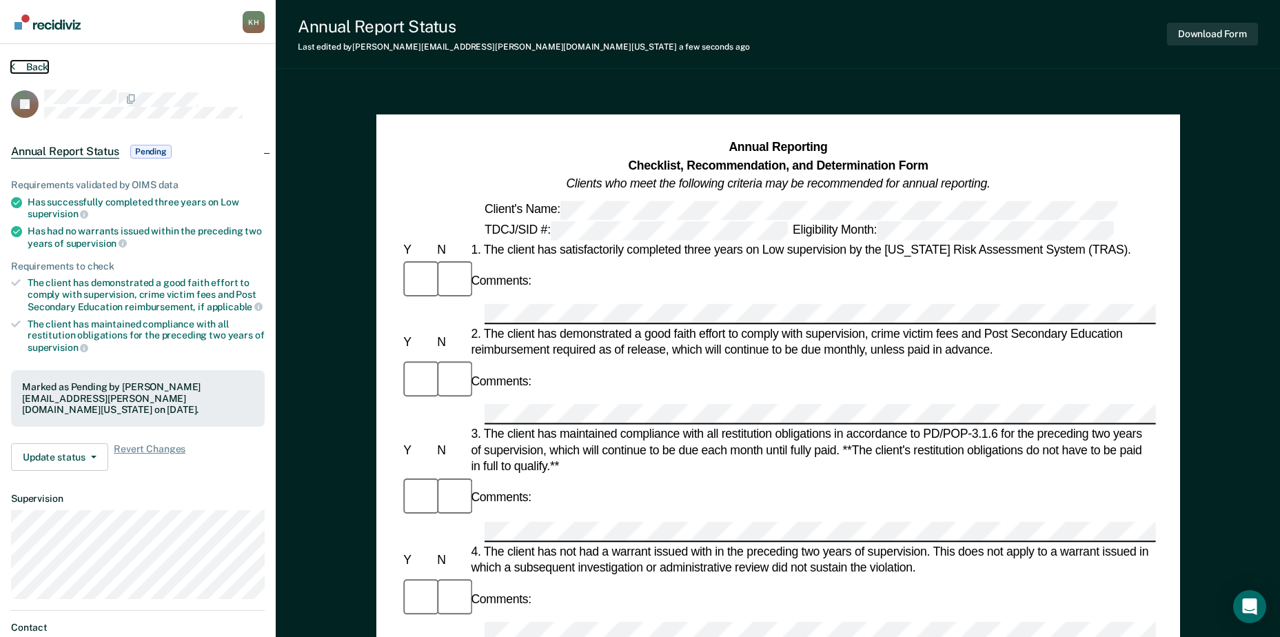
click at [32, 63] on button "Back" at bounding box center [29, 67] width 37 height 12
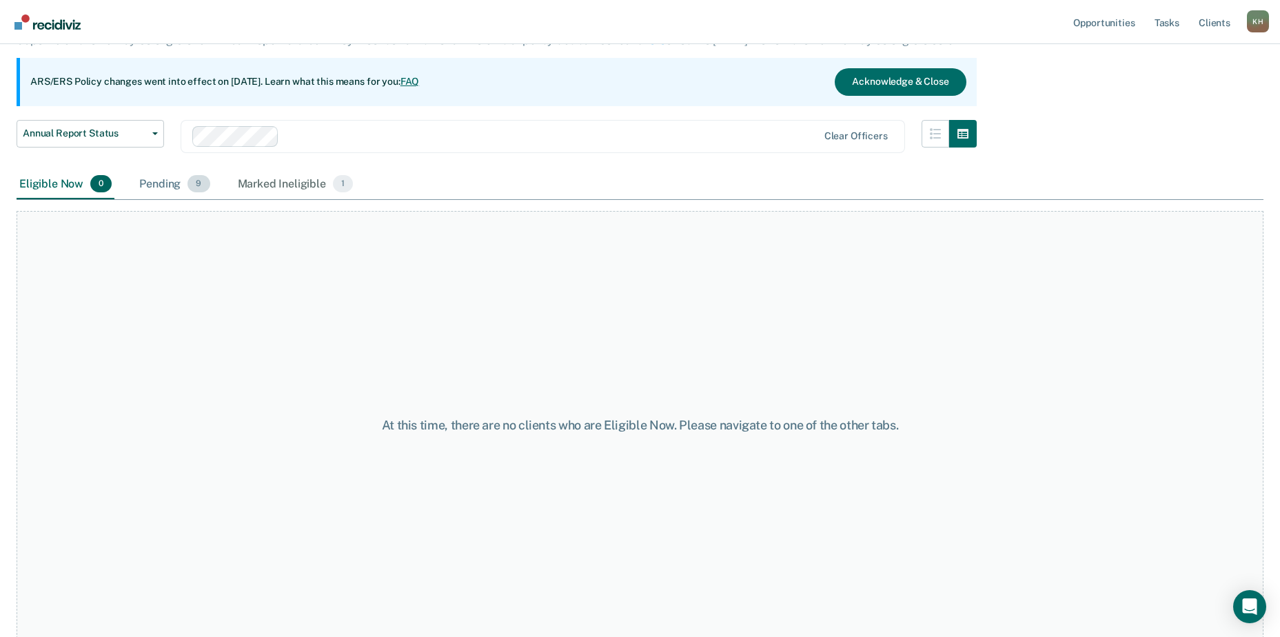
click at [165, 176] on div "Pending 9" at bounding box center [174, 185] width 76 height 30
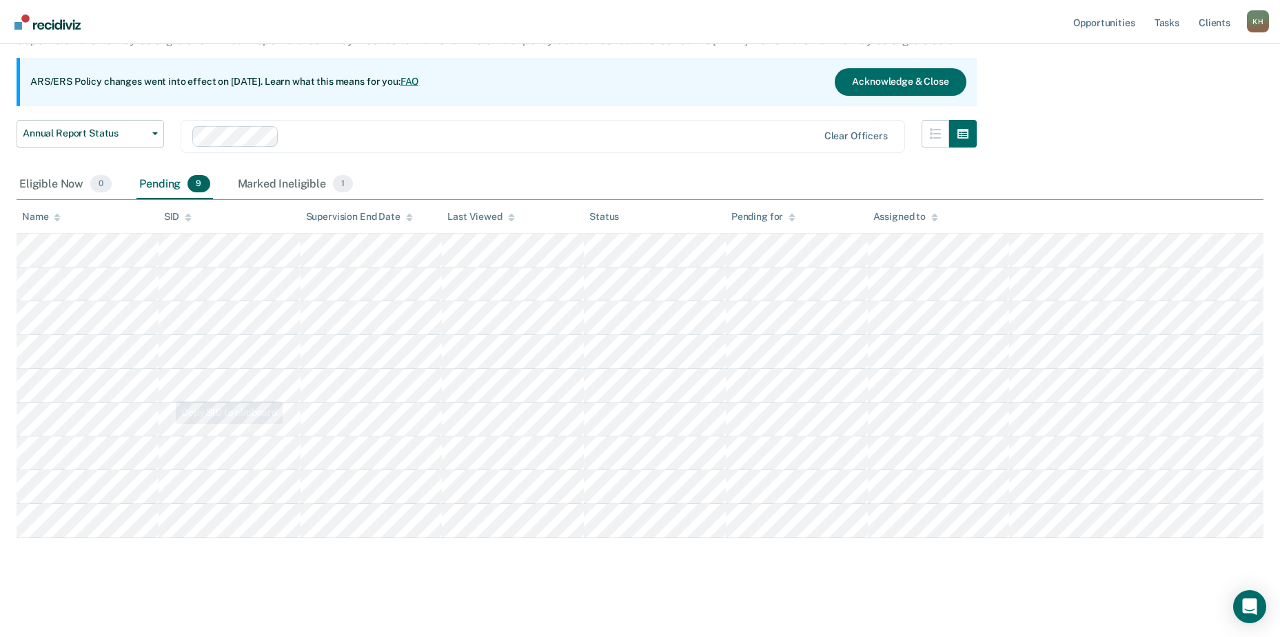
scroll to position [32, 0]
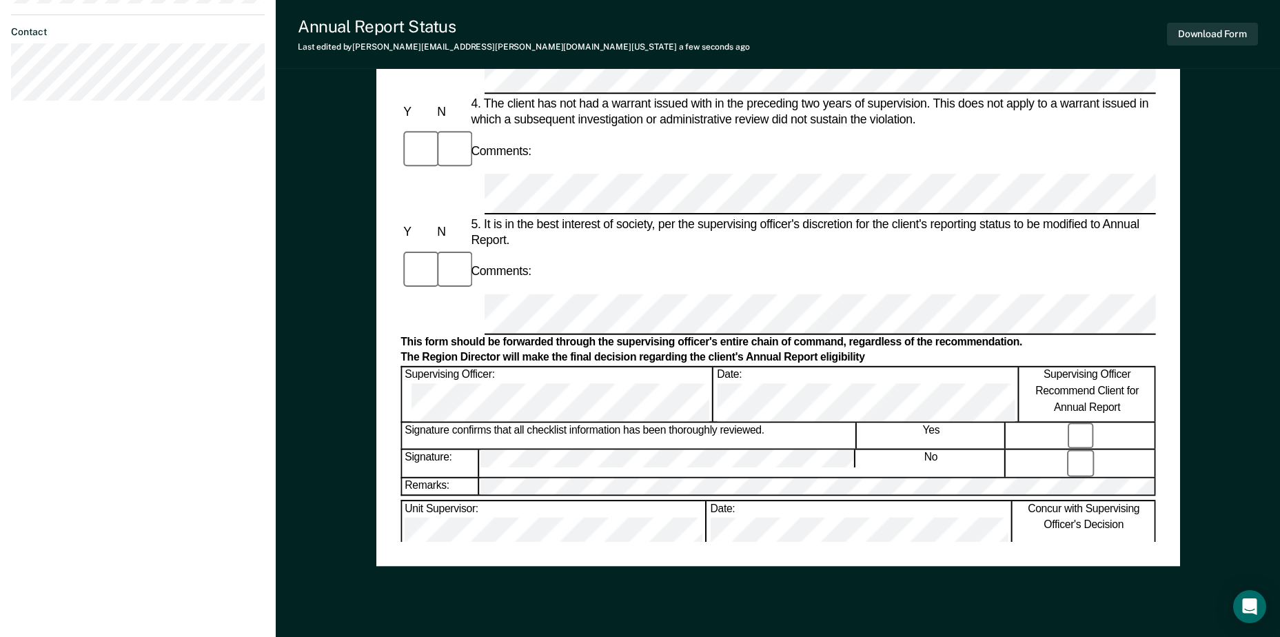
scroll to position [620, 0]
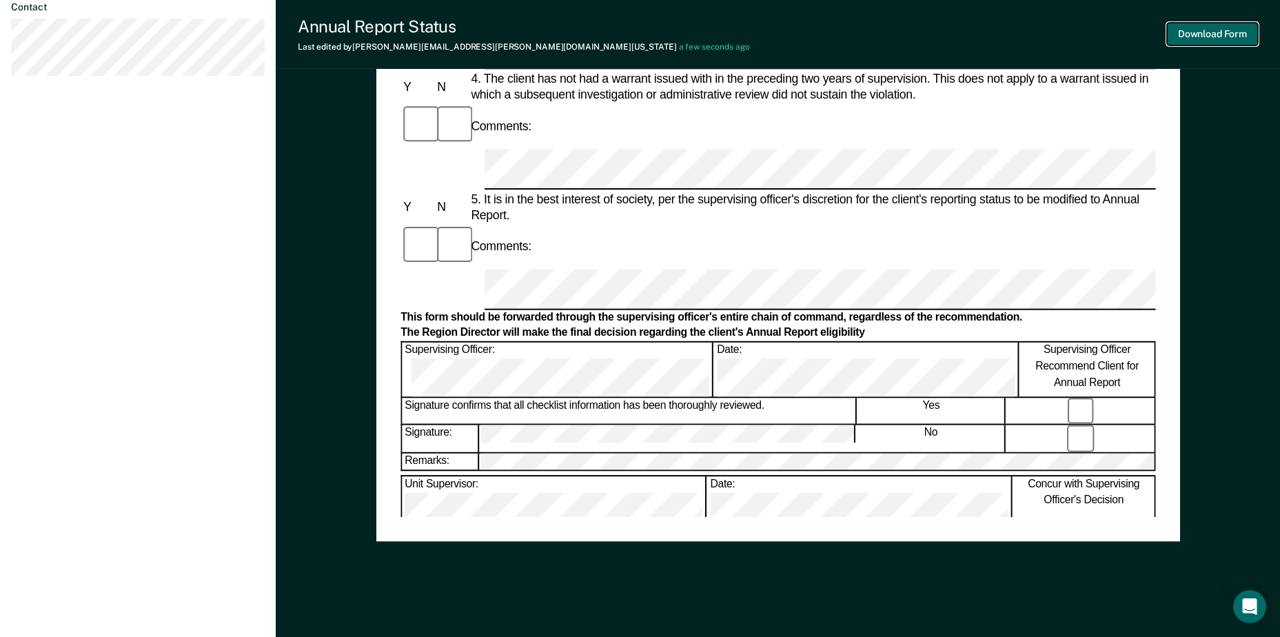
click at [1202, 37] on button "Download Form" at bounding box center [1212, 34] width 91 height 23
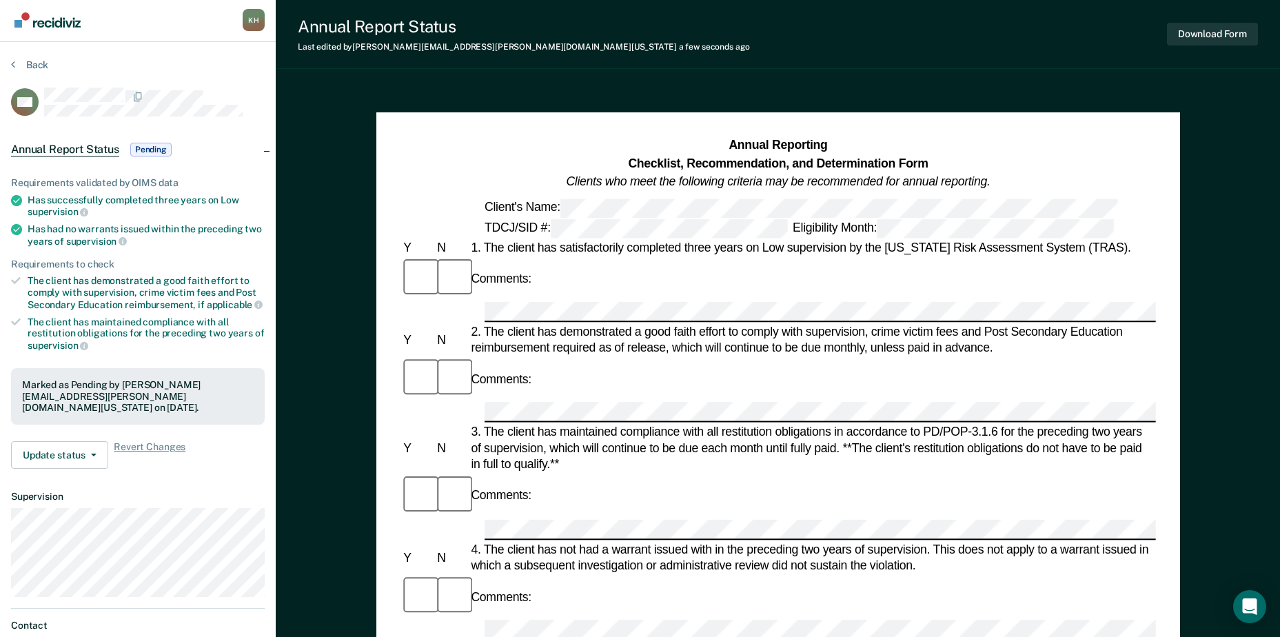
scroll to position [0, 0]
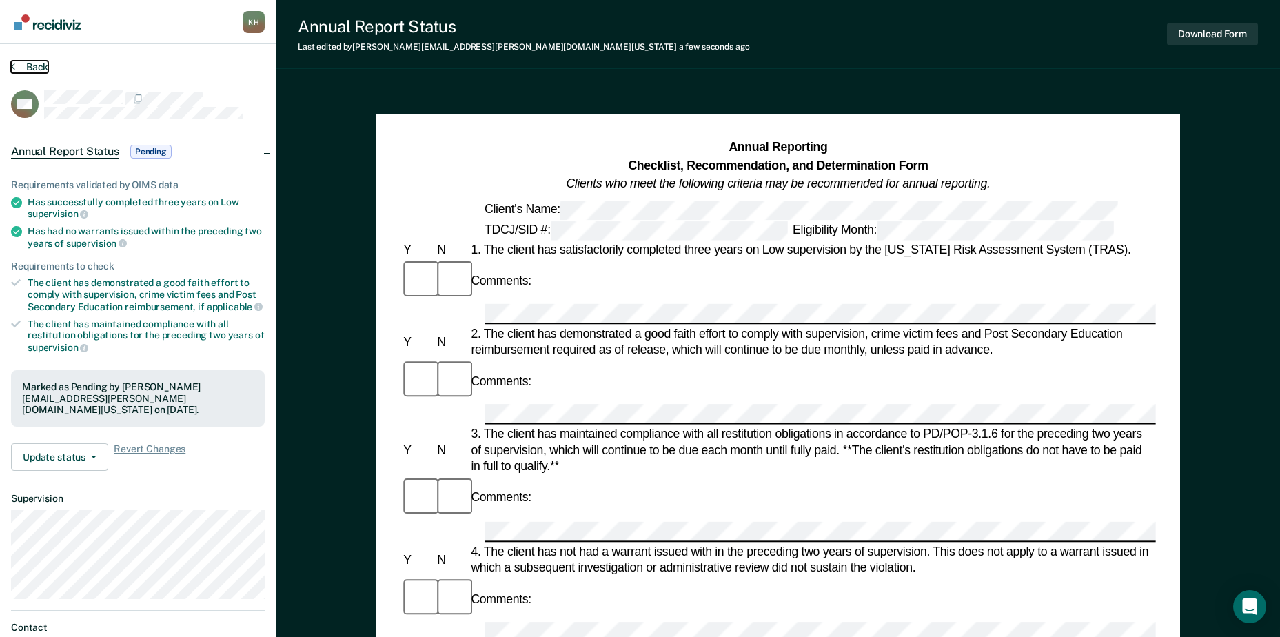
click at [30, 67] on button "Back" at bounding box center [29, 67] width 37 height 12
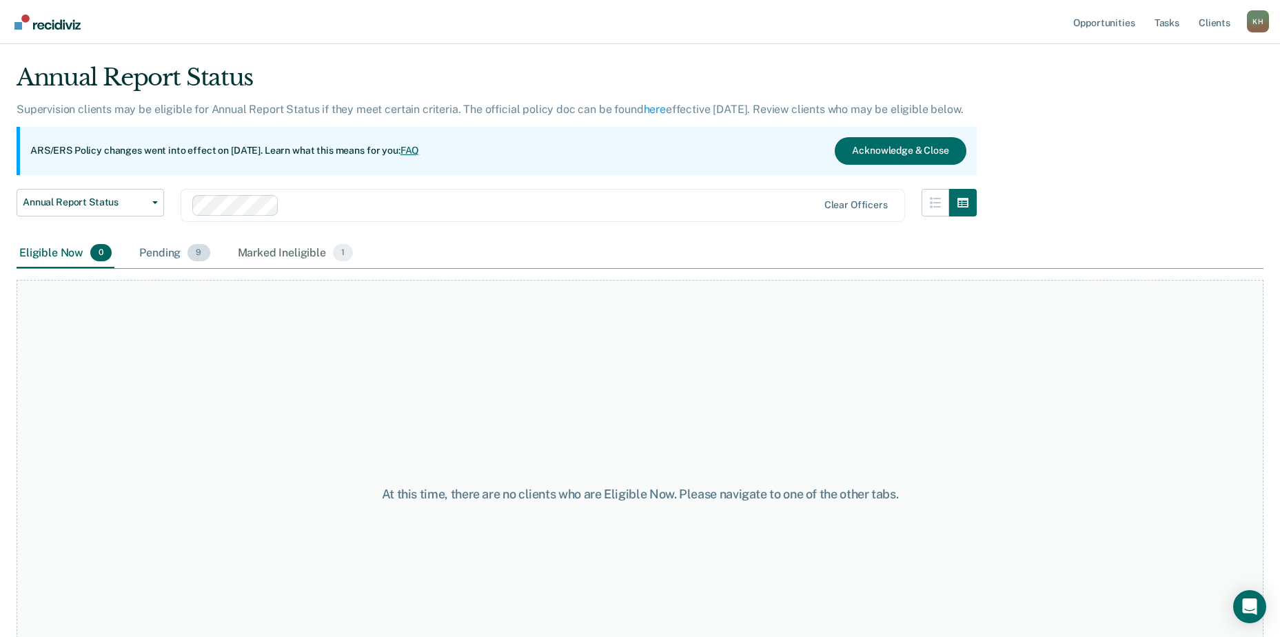
click at [158, 252] on div "Pending 9" at bounding box center [174, 253] width 76 height 30
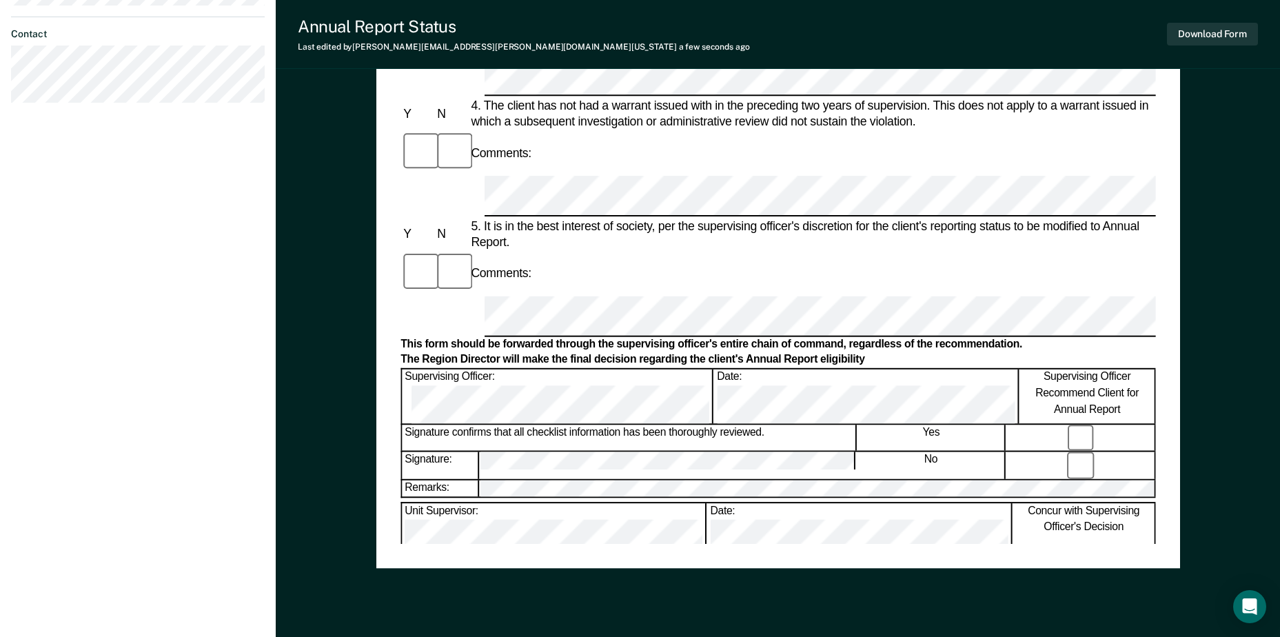
scroll to position [620, 0]
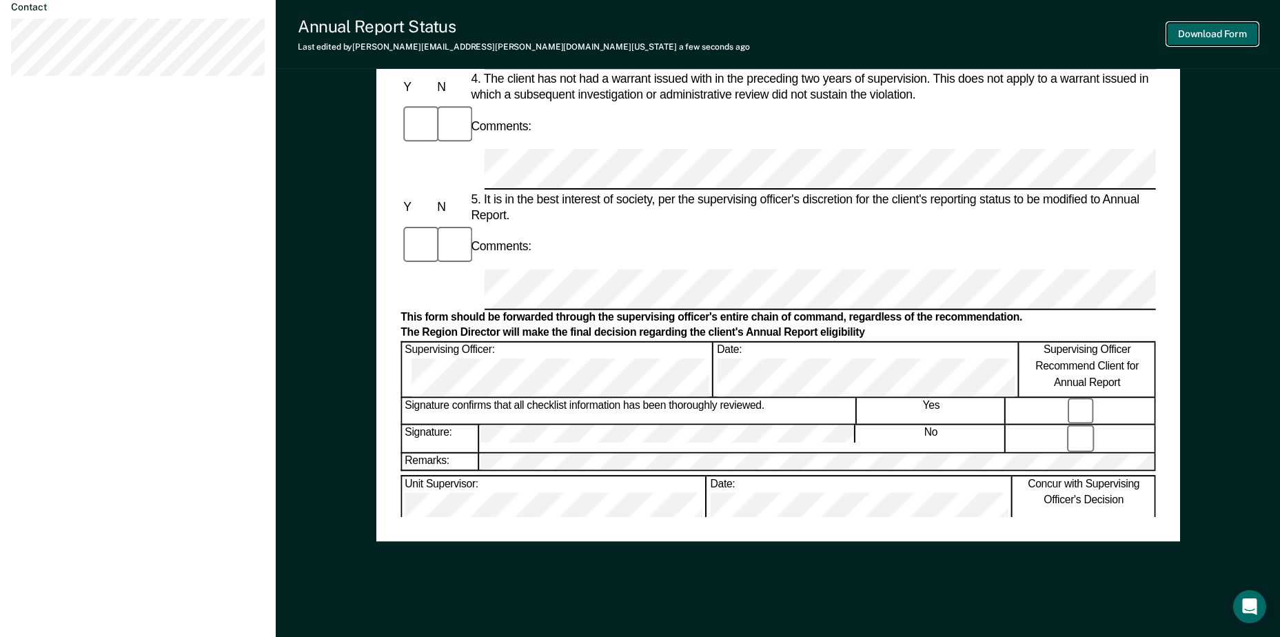
click at [1193, 31] on button "Download Form" at bounding box center [1212, 34] width 91 height 23
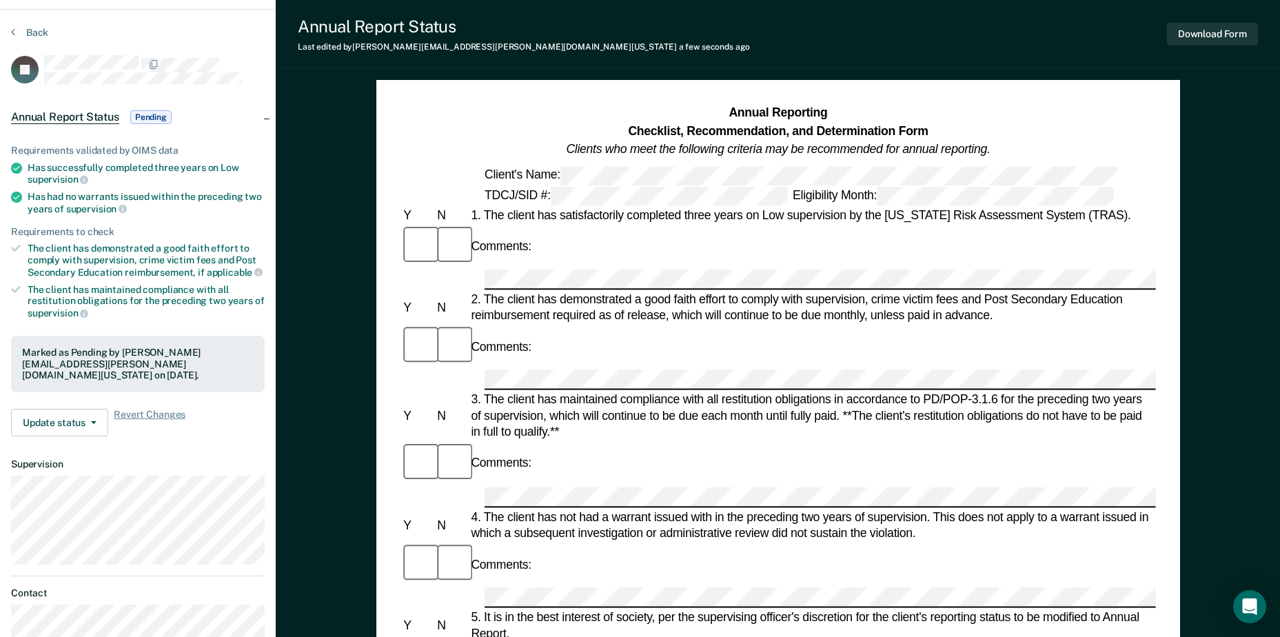
scroll to position [0, 0]
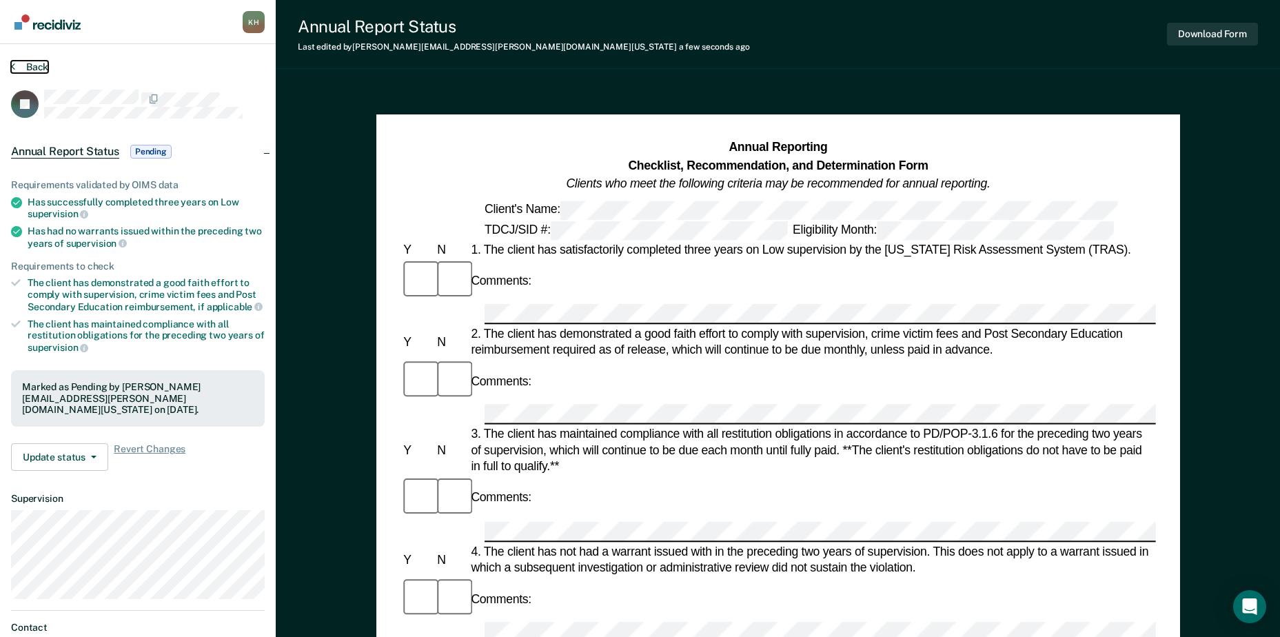
click at [23, 70] on button "Back" at bounding box center [29, 67] width 37 height 12
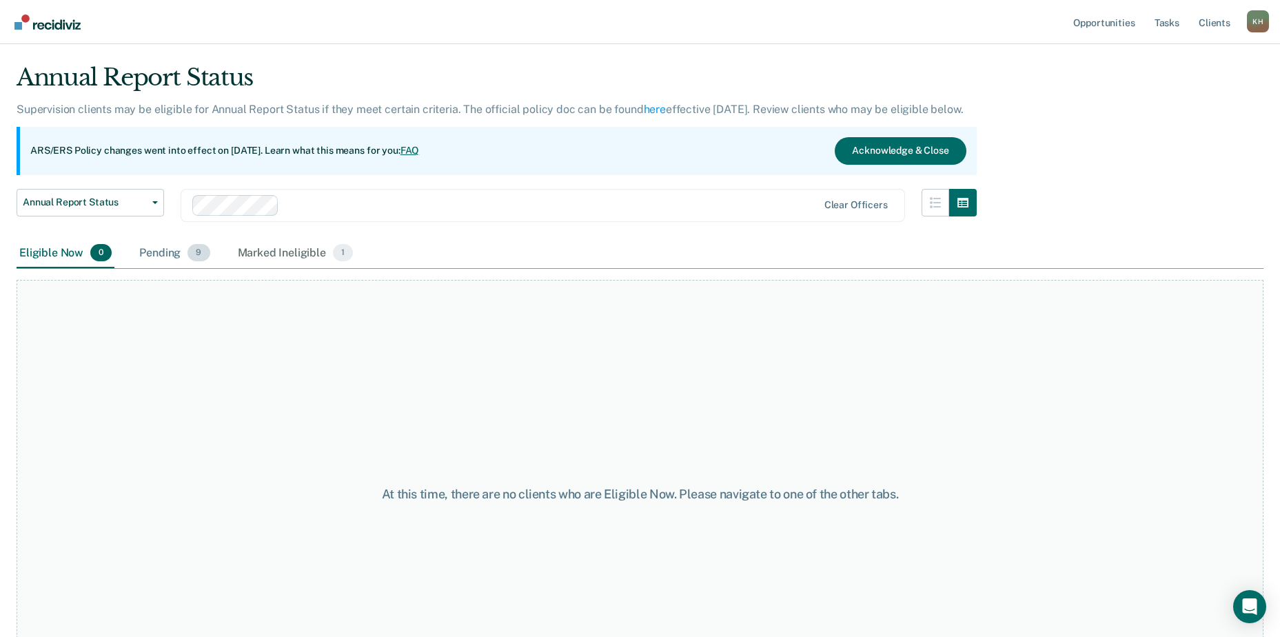
click at [167, 245] on div "Pending 9" at bounding box center [174, 253] width 76 height 30
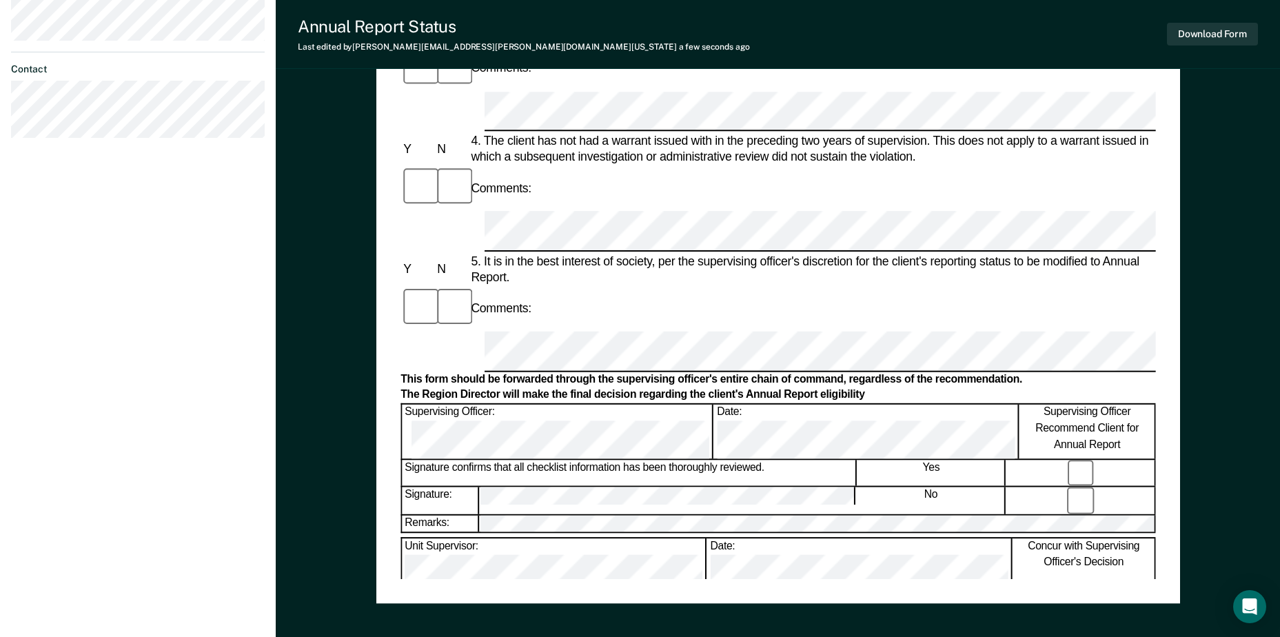
scroll to position [633, 0]
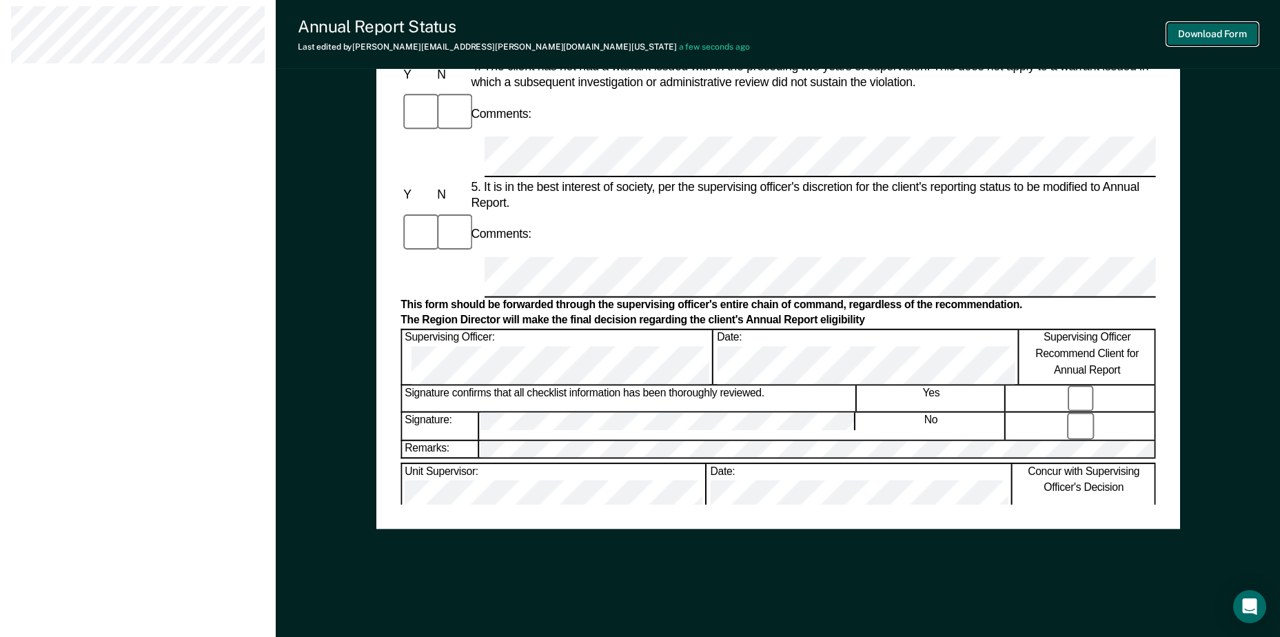
click at [1225, 36] on button "Download Form" at bounding box center [1212, 34] width 91 height 23
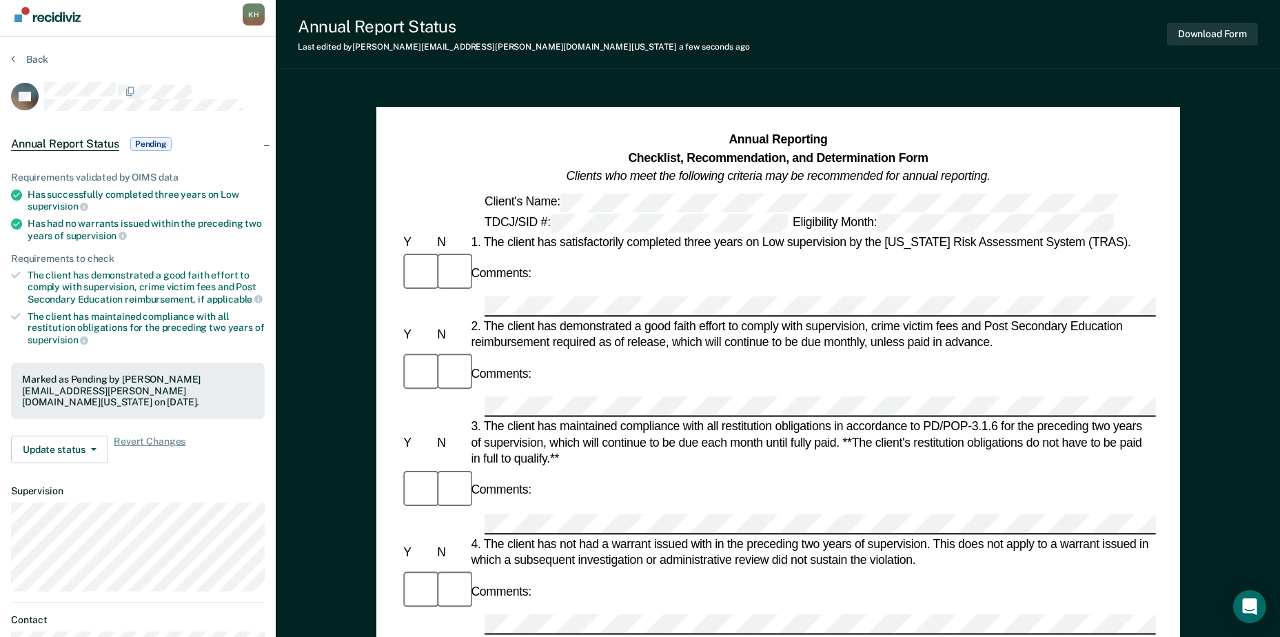
scroll to position [0, 0]
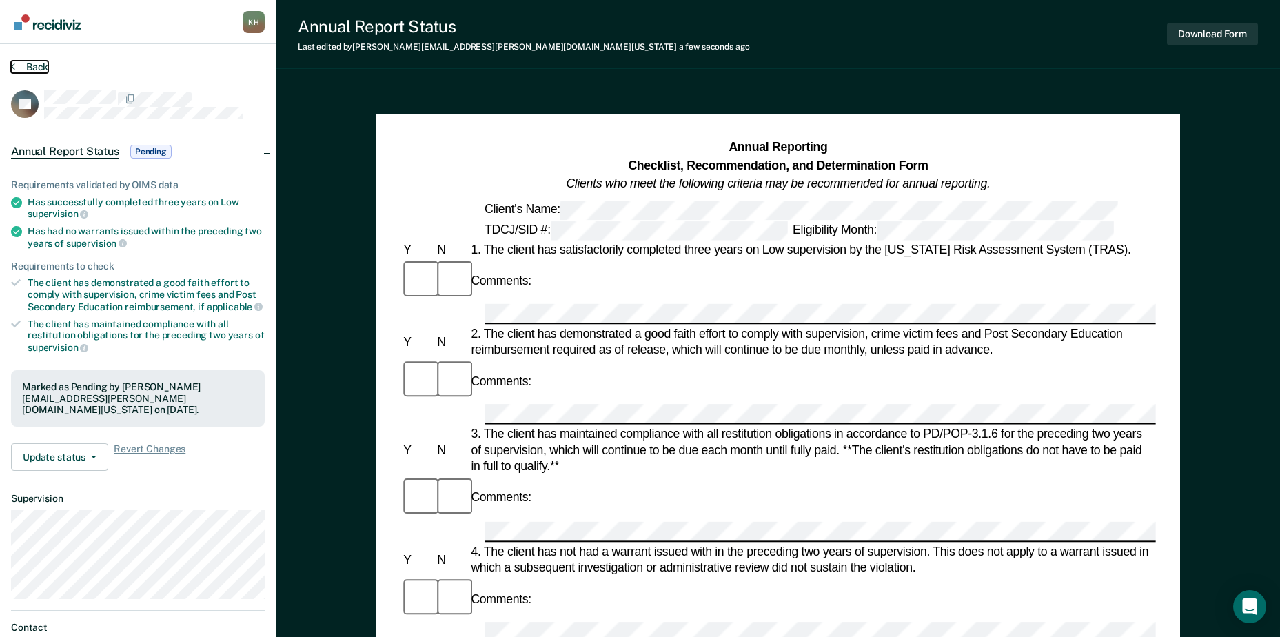
click at [30, 64] on button "Back" at bounding box center [29, 67] width 37 height 12
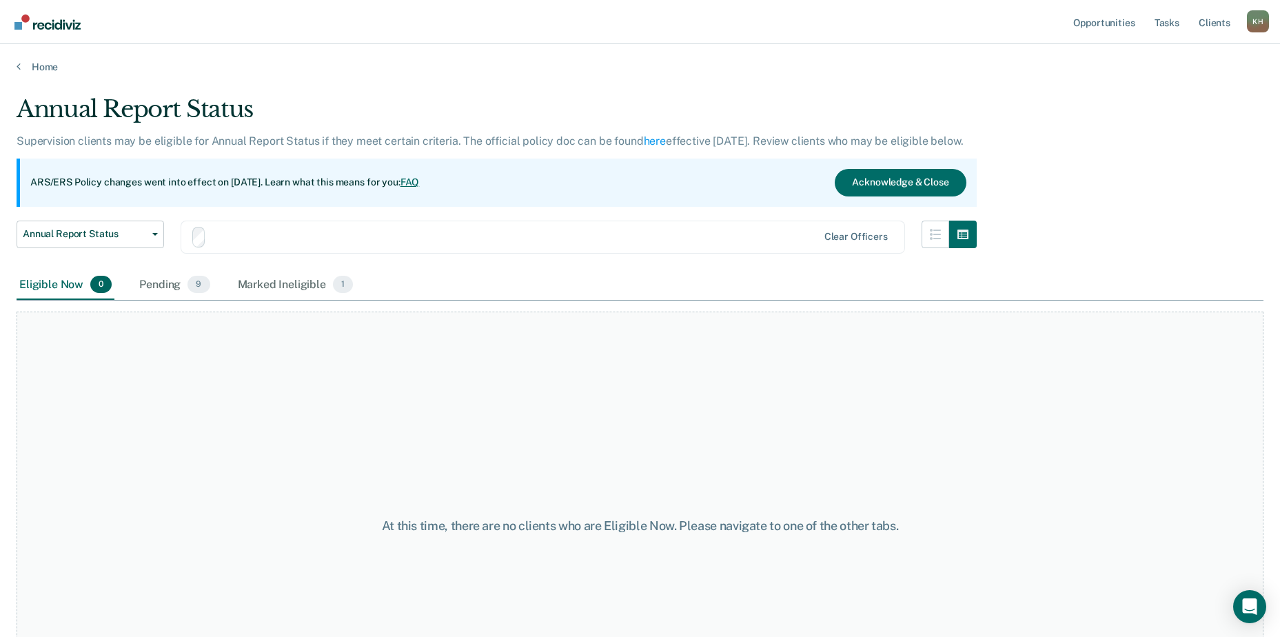
scroll to position [32, 0]
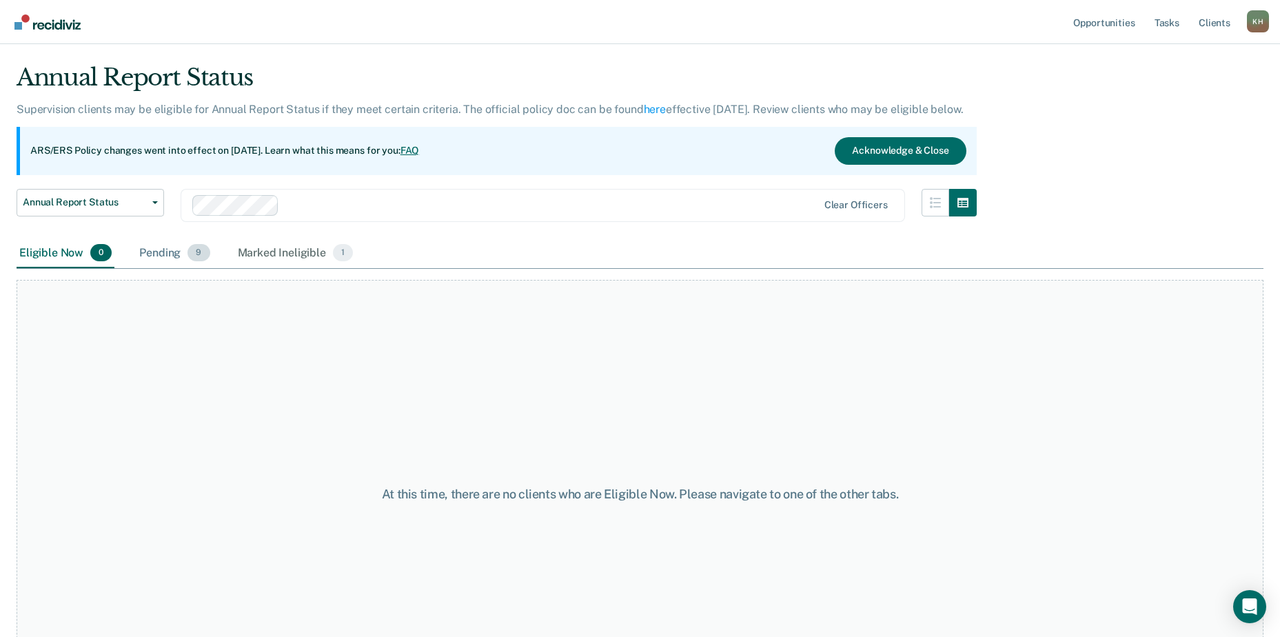
click at [158, 255] on div "Pending 9" at bounding box center [174, 253] width 76 height 30
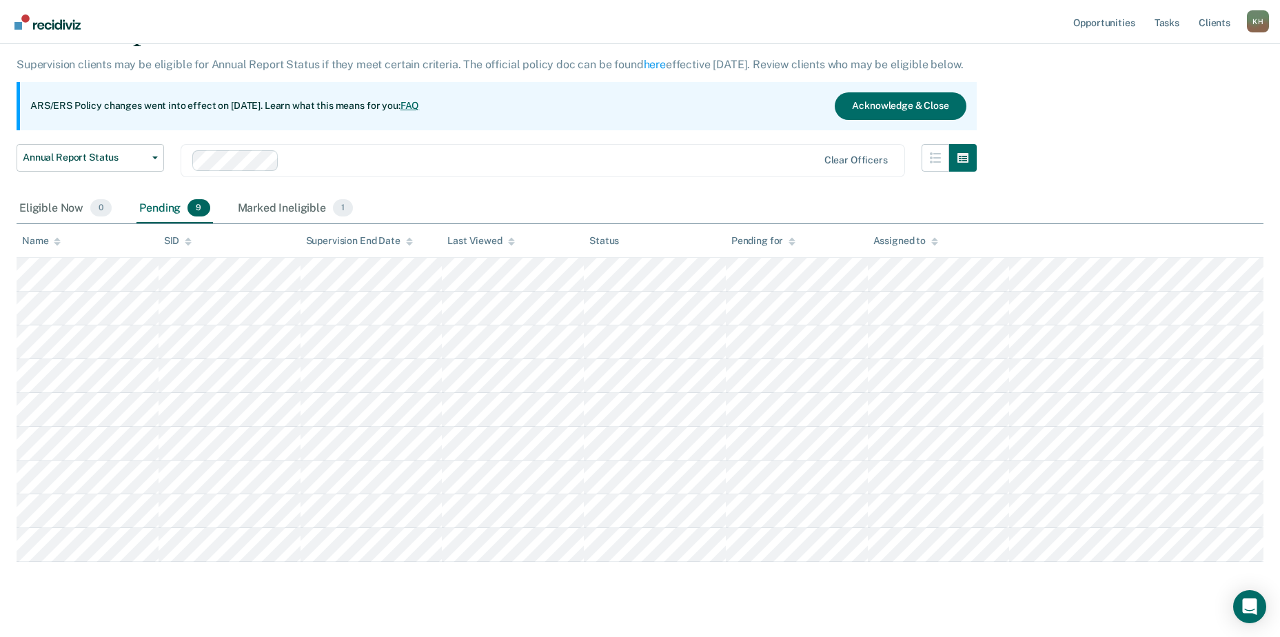
scroll to position [101, 0]
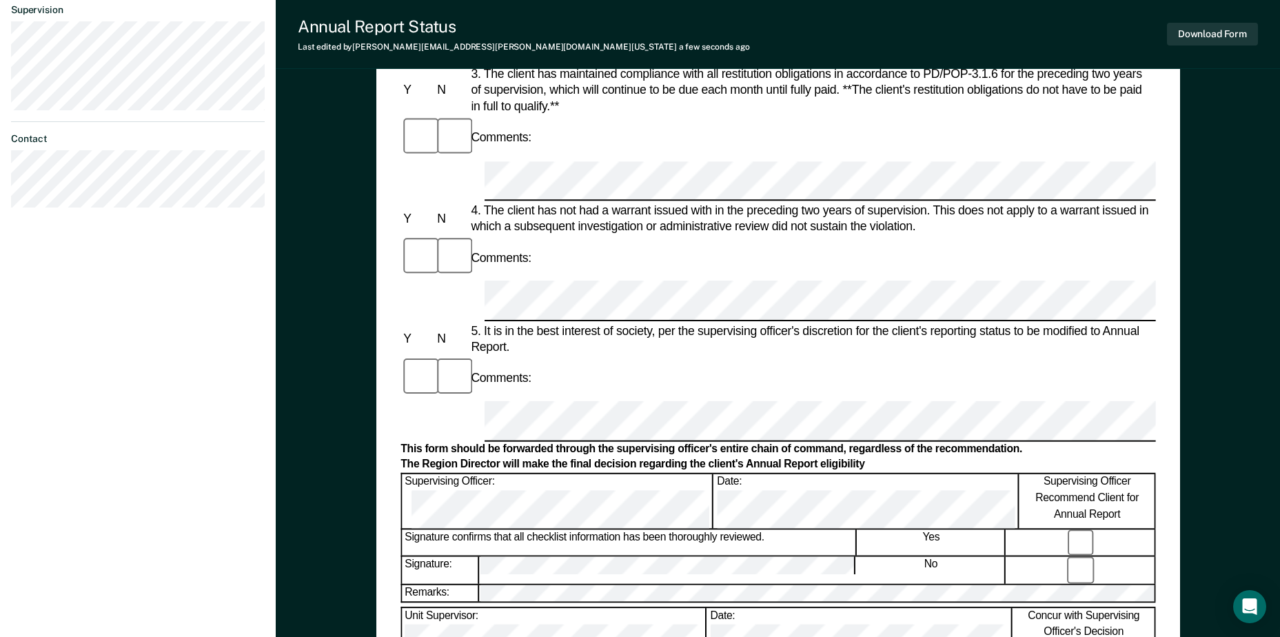
scroll to position [620, 0]
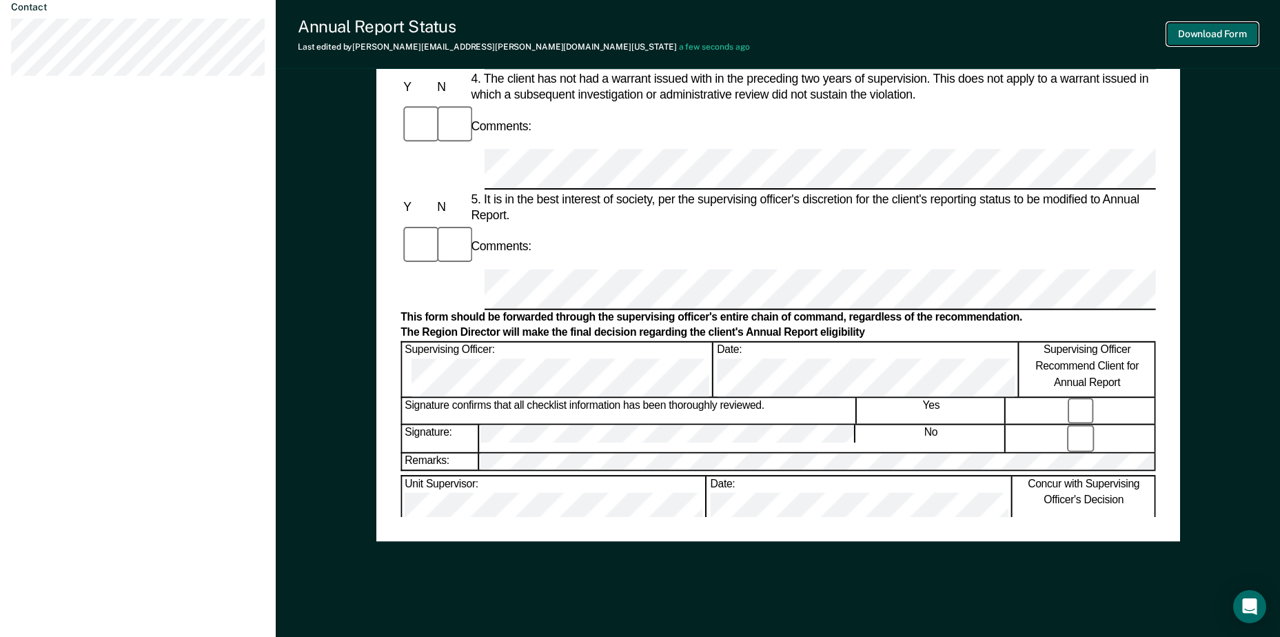
click at [1196, 34] on button "Download Form" at bounding box center [1212, 34] width 91 height 23
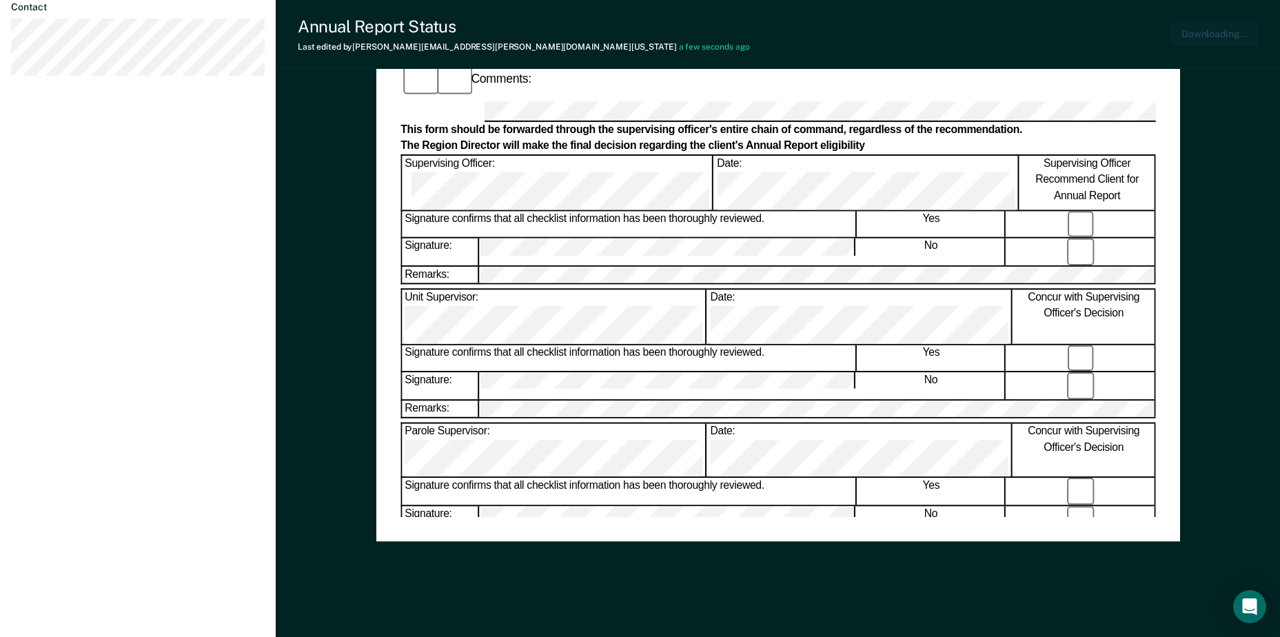
scroll to position [0, 0]
